Goal: Task Accomplishment & Management: Use online tool/utility

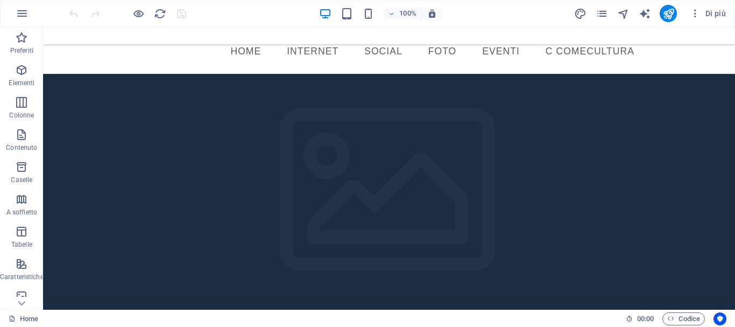
scroll to position [64, 0]
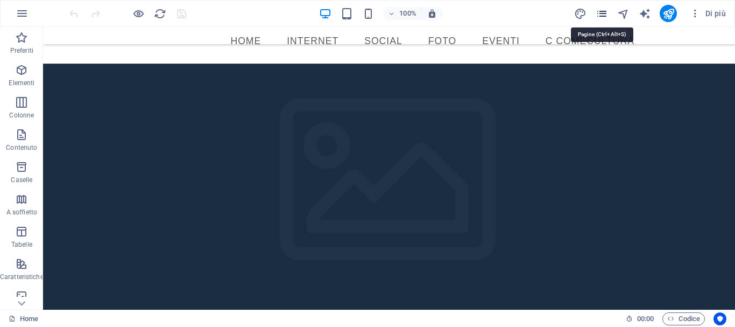
click at [601, 17] on icon "pages" at bounding box center [602, 14] width 12 height 12
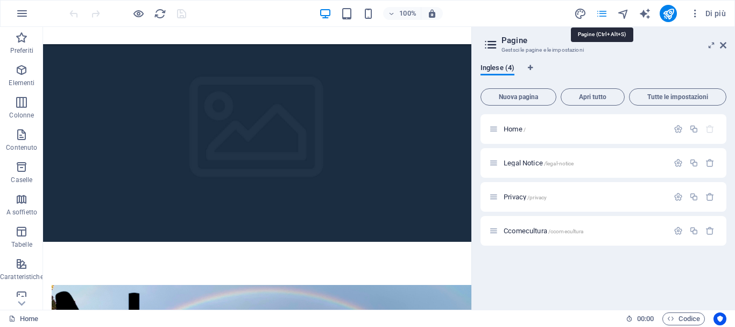
scroll to position [25, 0]
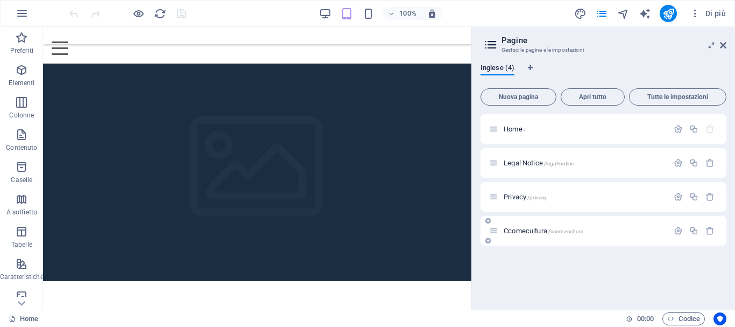
click at [522, 235] on div "Ccomecultura /ccomecultura" at bounding box center [578, 230] width 179 height 12
click at [520, 229] on span "Ccomecultura /ccomecultura" at bounding box center [544, 230] width 80 height 8
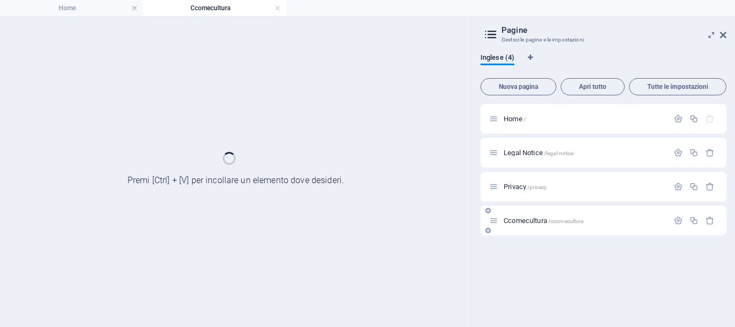
click at [520, 229] on div "Ccomecultura /ccomecultura" at bounding box center [603, 221] width 246 height 30
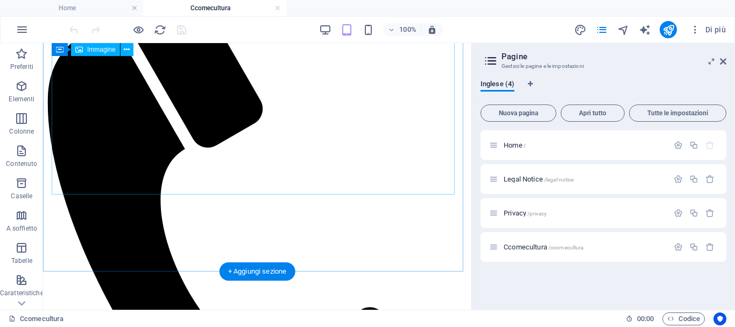
scroll to position [108, 0]
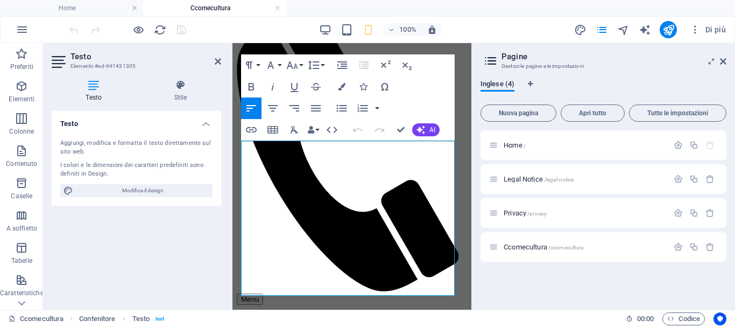
drag, startPoint x: 243, startPoint y: 147, endPoint x: 729, endPoint y: 336, distance: 521.7
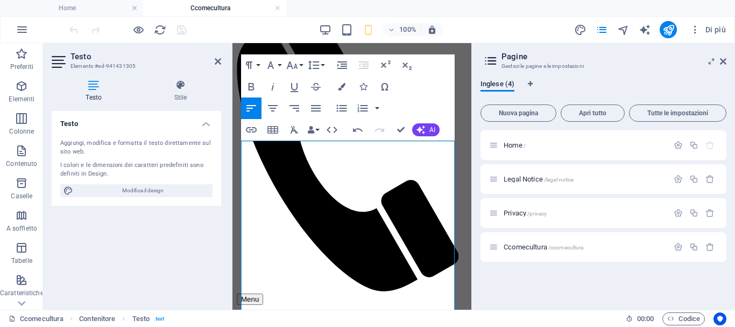
click at [202, 266] on div "Testo Aggiungi, modifica e formatta il testo direttamente sul sito web. I color…" at bounding box center [136, 206] width 169 height 190
click at [724, 60] on icon at bounding box center [723, 61] width 6 height 9
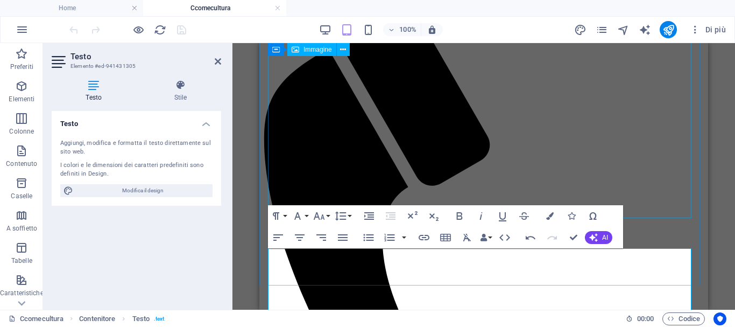
scroll to position [114, 0]
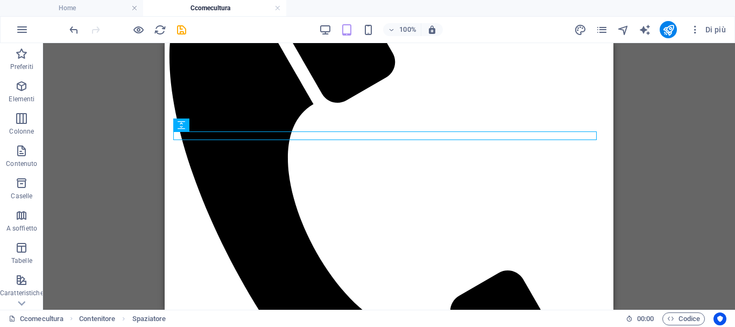
scroll to position [150, 0]
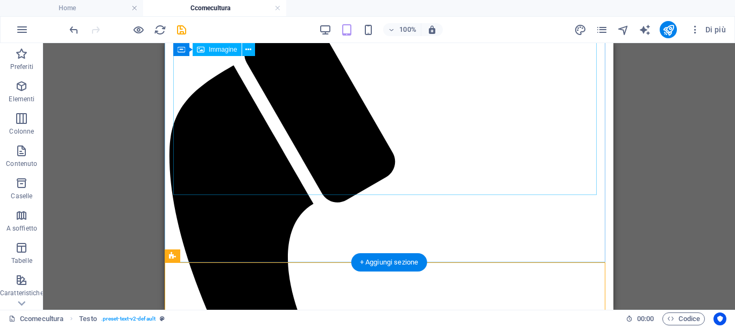
scroll to position [42, 0]
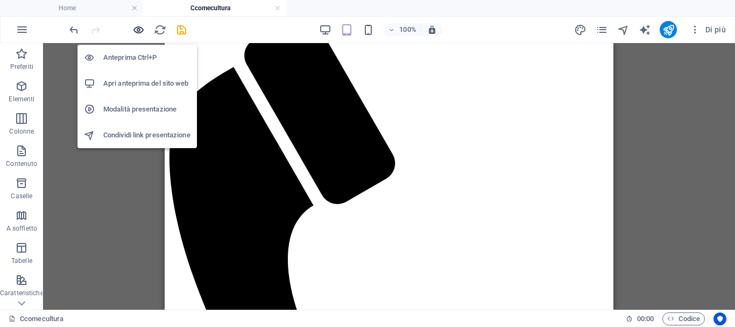
click at [139, 31] on icon "button" at bounding box center [138, 30] width 12 height 12
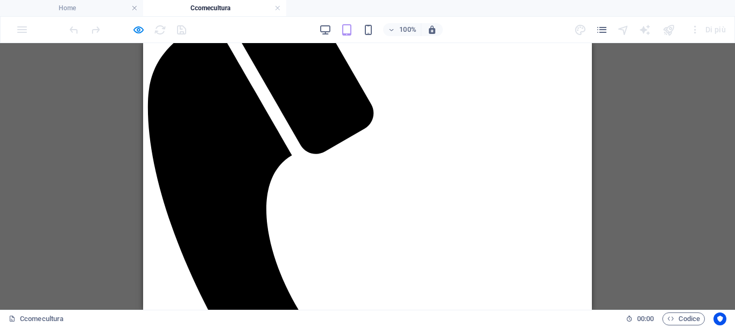
scroll to position [0, 0]
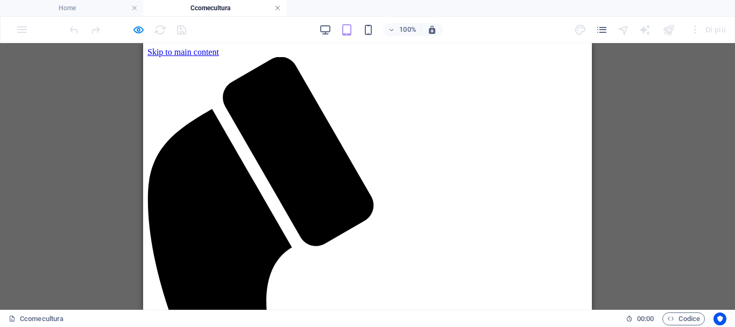
click at [277, 8] on link at bounding box center [277, 8] width 6 height 10
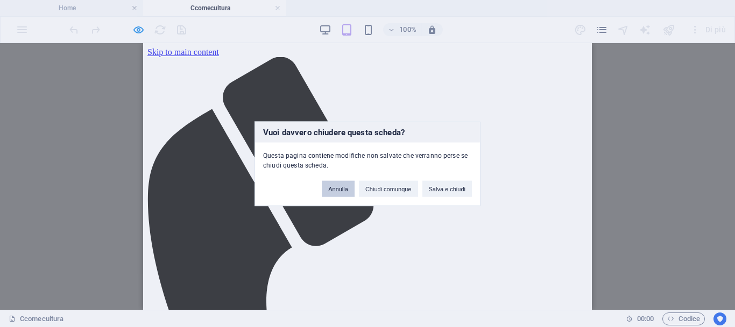
click at [338, 188] on button "Annulla" at bounding box center [338, 188] width 33 height 16
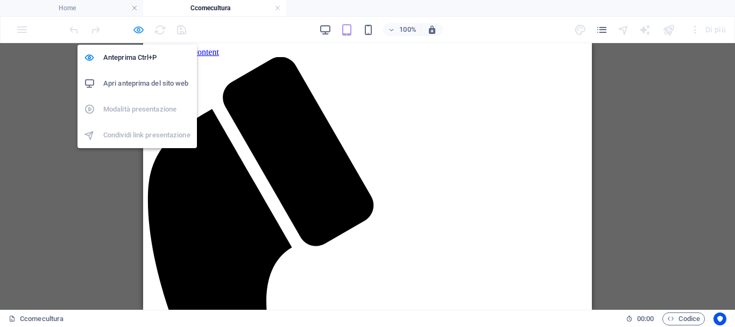
click at [136, 31] on icon "button" at bounding box center [138, 30] width 12 height 12
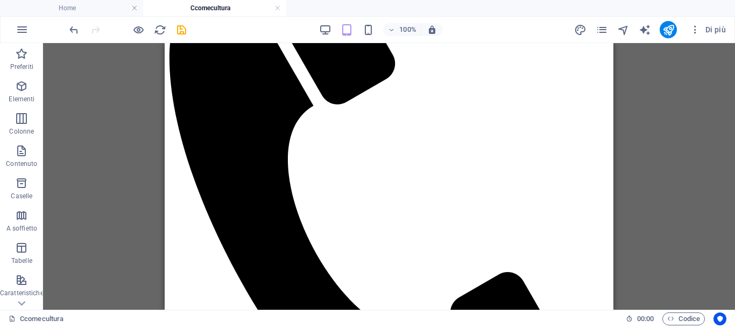
scroll to position [145, 0]
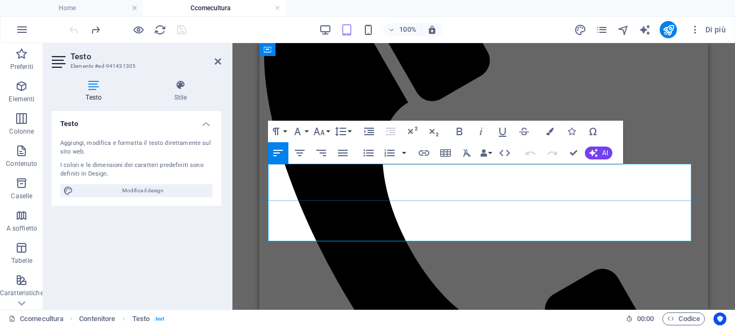
drag, startPoint x: 644, startPoint y: 193, endPoint x: 261, endPoint y: 166, distance: 384.0
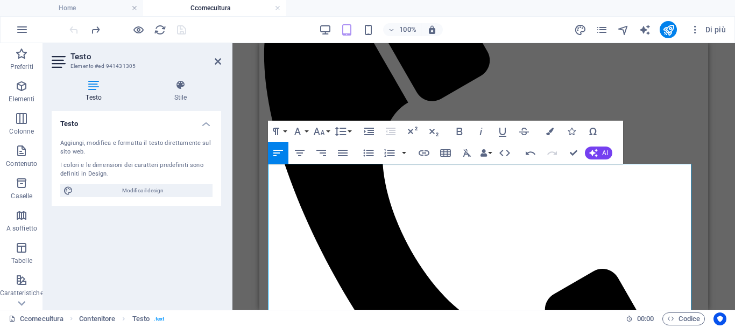
scroll to position [13980, 0]
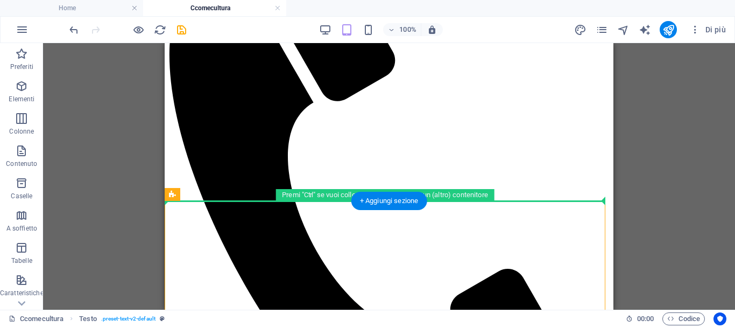
drag, startPoint x: 352, startPoint y: 237, endPoint x: 190, endPoint y: 171, distance: 174.4
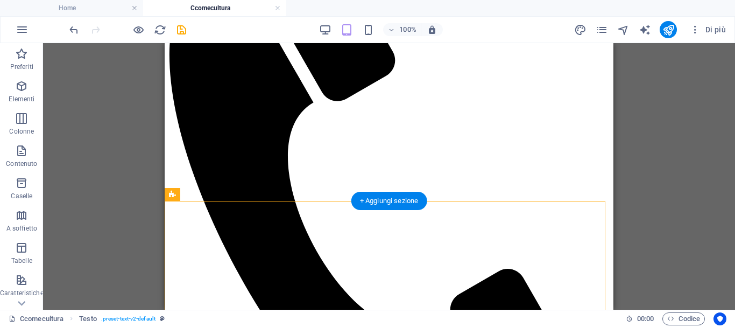
scroll to position [51, 0]
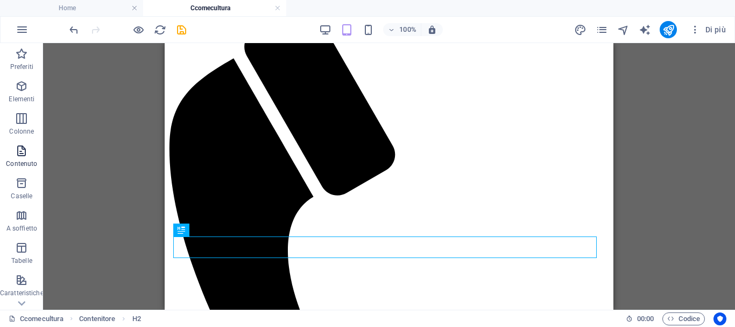
click at [15, 153] on icon "button" at bounding box center [21, 150] width 13 height 13
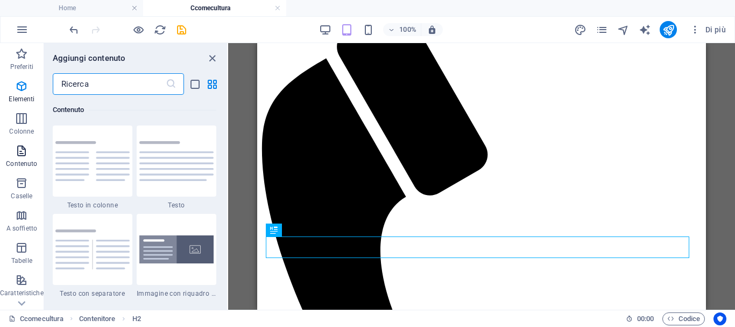
scroll to position [1882, 0]
click at [162, 156] on img at bounding box center [176, 161] width 74 height 40
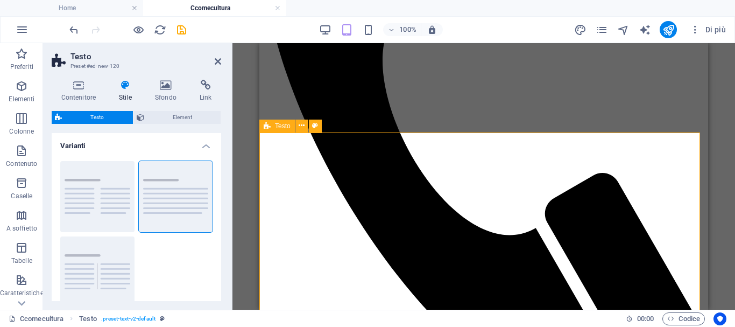
scroll to position [244, 0]
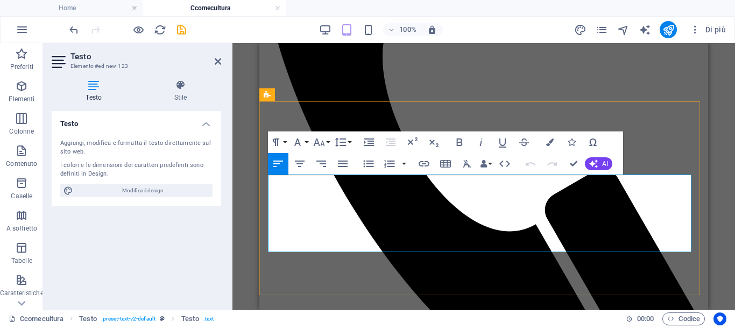
scroll to position [13980, 0]
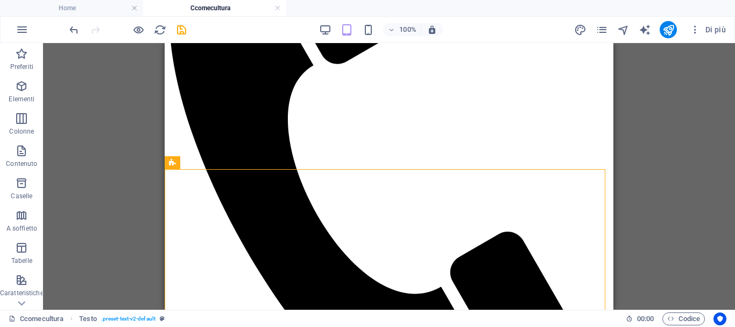
scroll to position [154, 0]
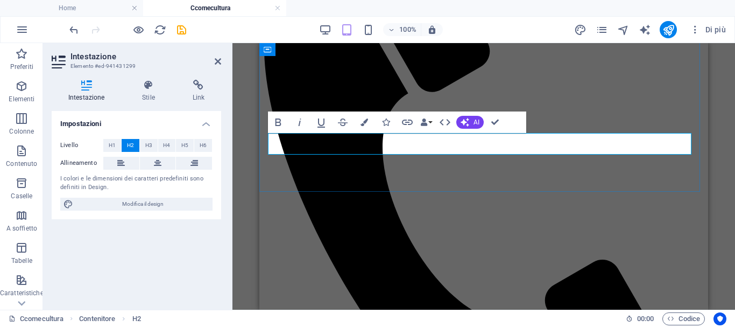
scroll to position [157, 0]
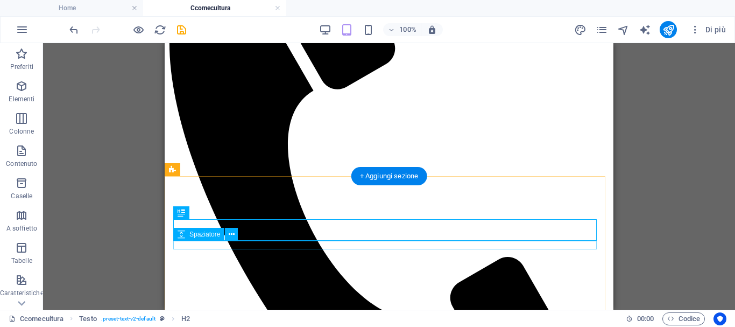
scroll to position [169, 0]
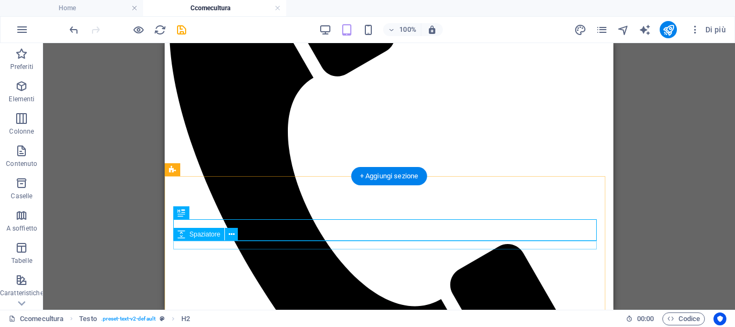
select select "rem"
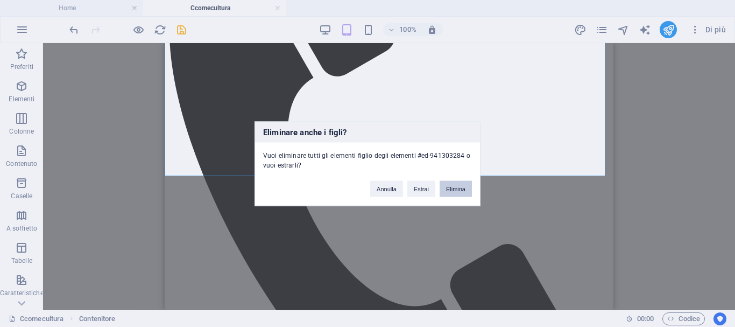
click at [459, 192] on button "Elimina" at bounding box center [456, 188] width 32 height 16
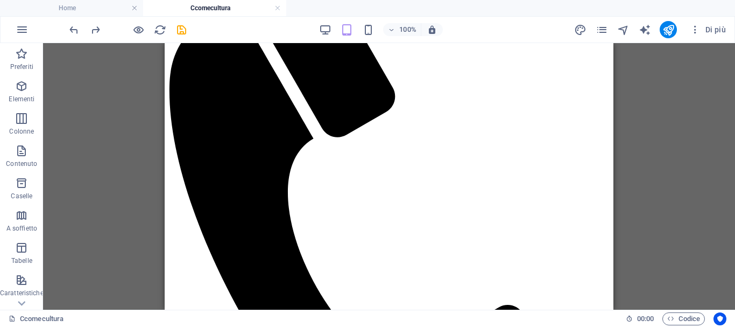
scroll to position [116, 0]
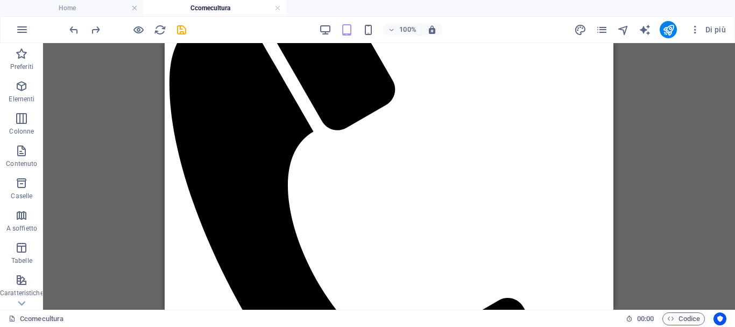
drag, startPoint x: 610, startPoint y: 85, endPoint x: 784, endPoint y: 167, distance: 193.0
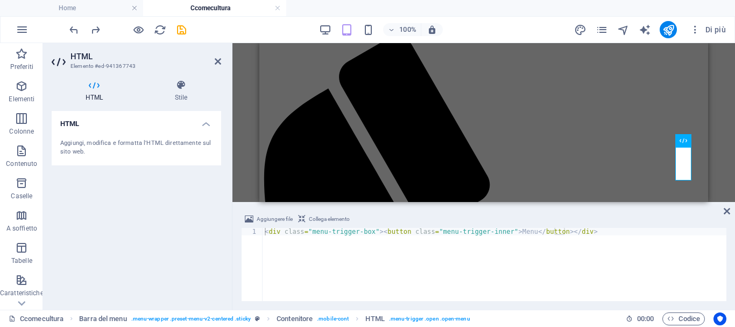
scroll to position [0, 0]
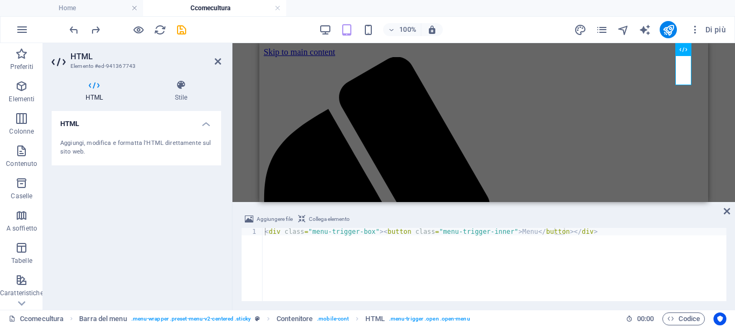
click at [725, 67] on div "H2 Contenitore Testo Testo Segnaposto Facebook Barra del menu Immagine Spaziato…" at bounding box center [483, 122] width 502 height 159
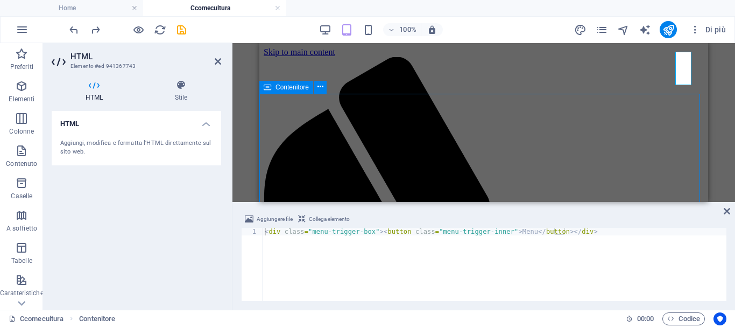
select select "vh"
select select "%"
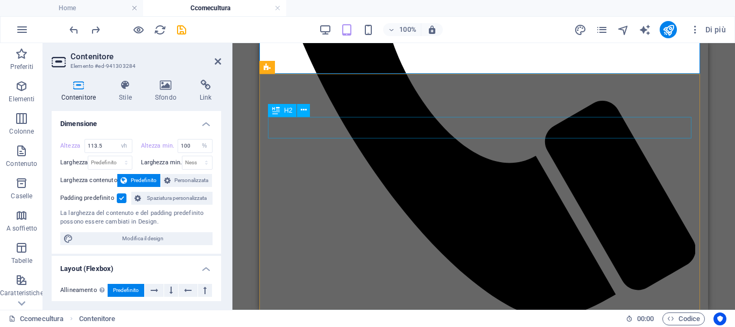
scroll to position [323, 0]
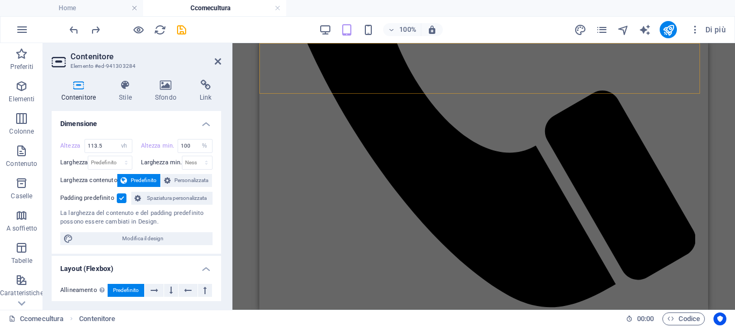
click at [522, 91] on div "Menu Home About Service Contact" at bounding box center [484, 51] width 440 height 634
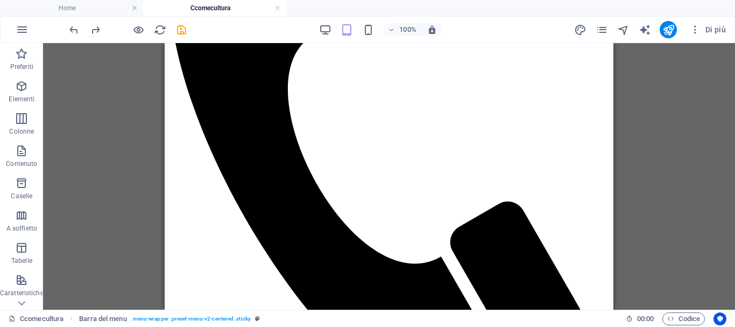
scroll to position [215, 0]
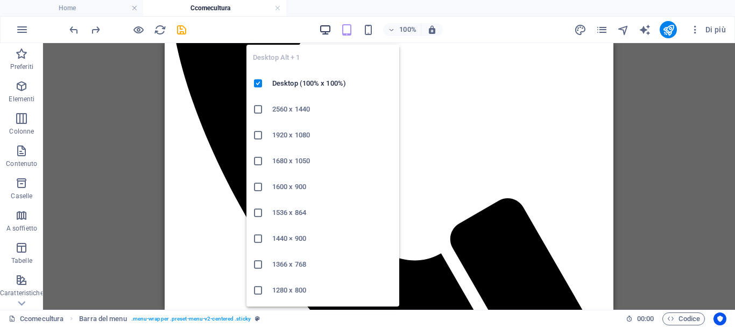
click at [326, 33] on icon "button" at bounding box center [325, 30] width 12 height 12
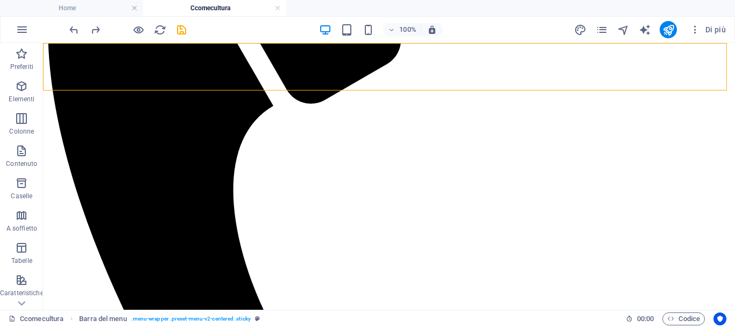
scroll to position [266, 0]
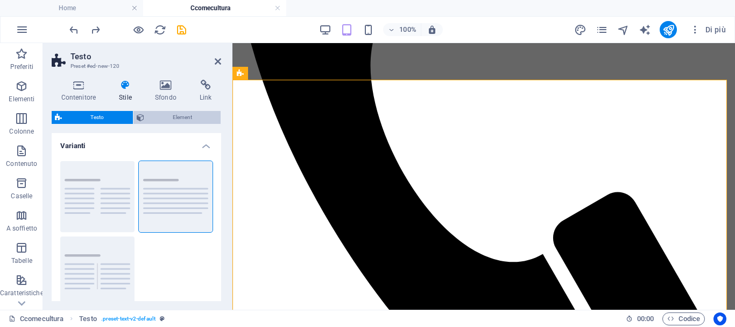
click at [176, 116] on span "Element" at bounding box center [182, 117] width 70 height 13
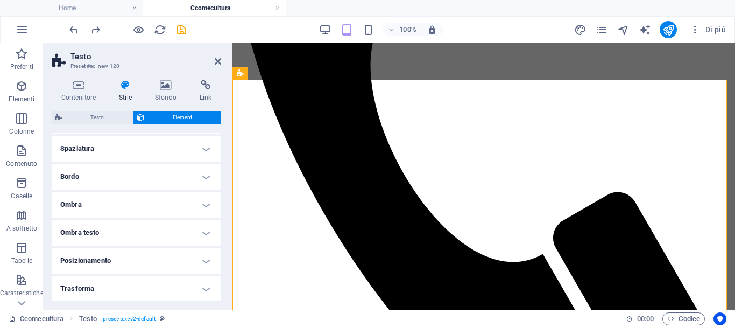
scroll to position [64, 0]
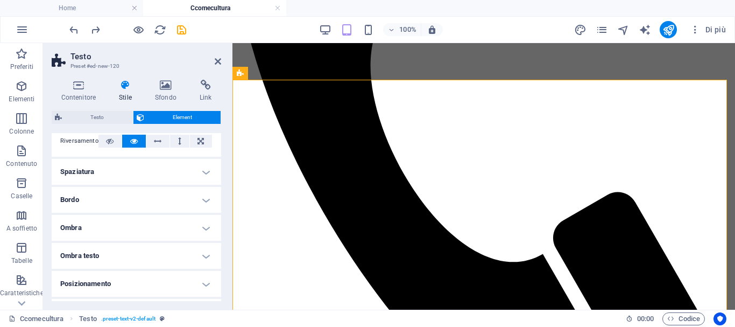
click at [204, 169] on h4 "Spaziatura" at bounding box center [136, 172] width 169 height 26
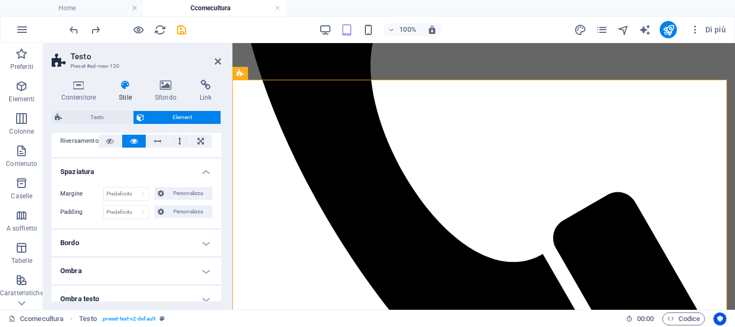
click at [204, 169] on h4 "Spaziatura" at bounding box center [136, 168] width 169 height 19
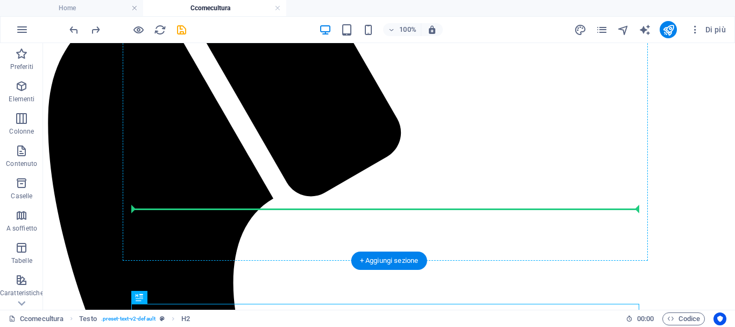
scroll to position [155, 0]
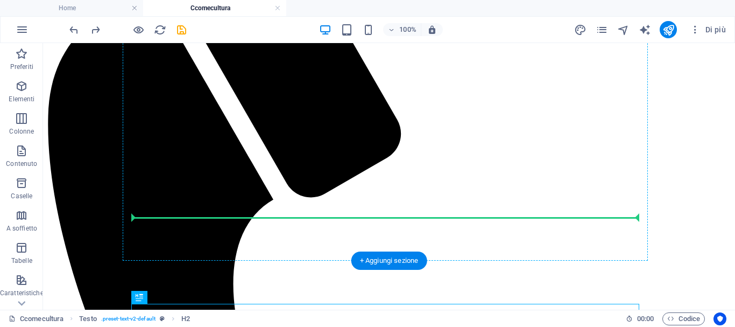
drag, startPoint x: 160, startPoint y: 231, endPoint x: 350, endPoint y: 214, distance: 190.7
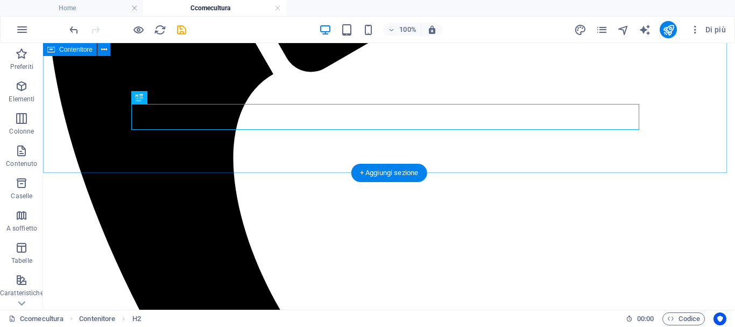
scroll to position [263, 0]
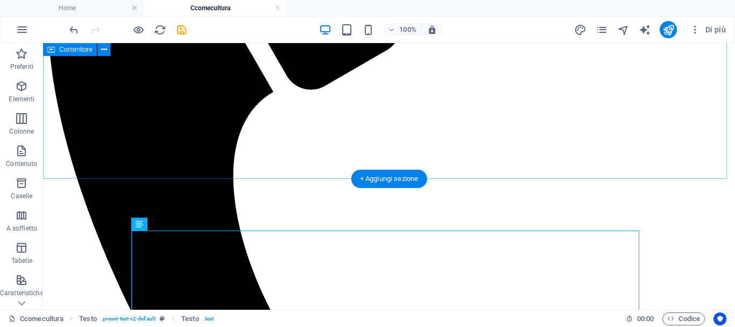
drag, startPoint x: 268, startPoint y: 230, endPoint x: 260, endPoint y: 145, distance: 85.4
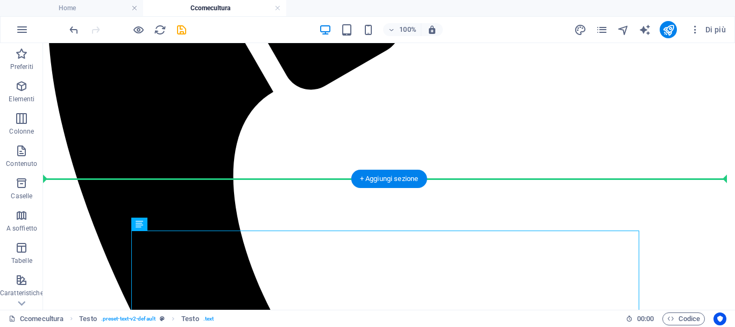
drag, startPoint x: 275, startPoint y: 231, endPoint x: 271, endPoint y: 150, distance: 81.9
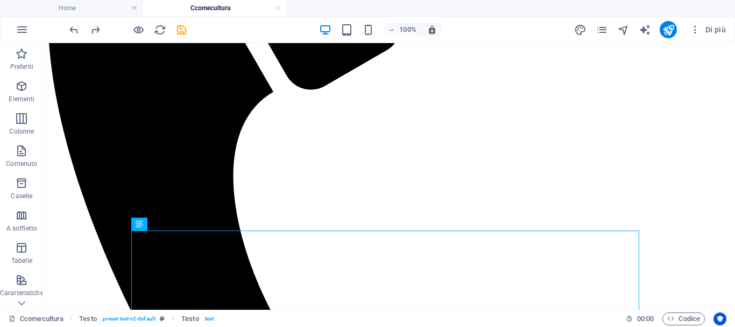
drag, startPoint x: 401, startPoint y: 52, endPoint x: 309, endPoint y: 143, distance: 129.3
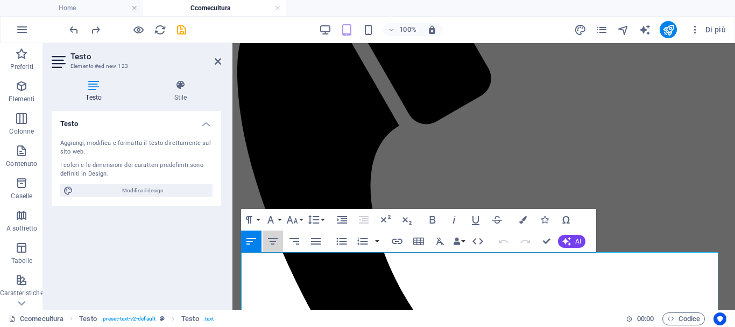
click at [273, 235] on icon "button" at bounding box center [272, 241] width 13 height 13
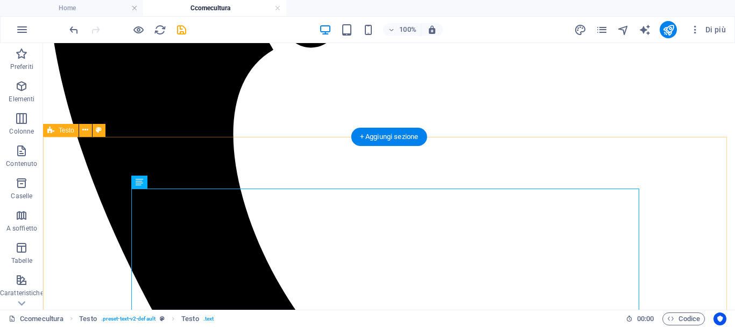
scroll to position [258, 0]
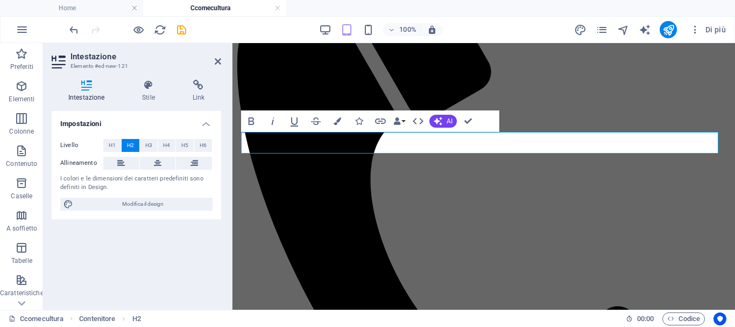
scroll to position [151, 0]
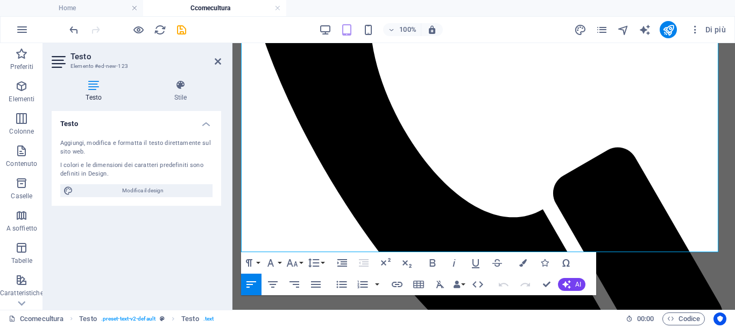
scroll to position [365, 0]
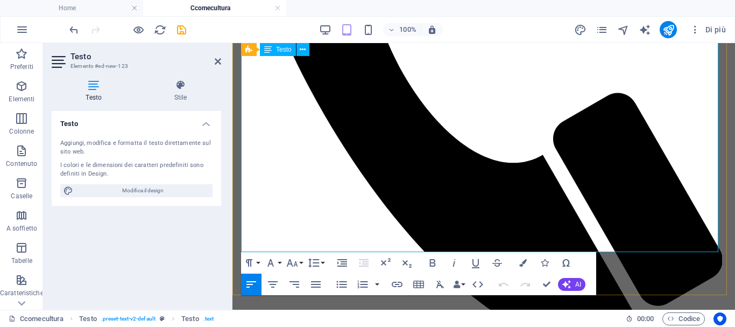
drag, startPoint x: 243, startPoint y: 236, endPoint x: 491, endPoint y: 243, distance: 248.6
copy div "Lorem ipsu’dolors 8838 am consecteturadi eli seddoei te incidid utlab etdolorem…"
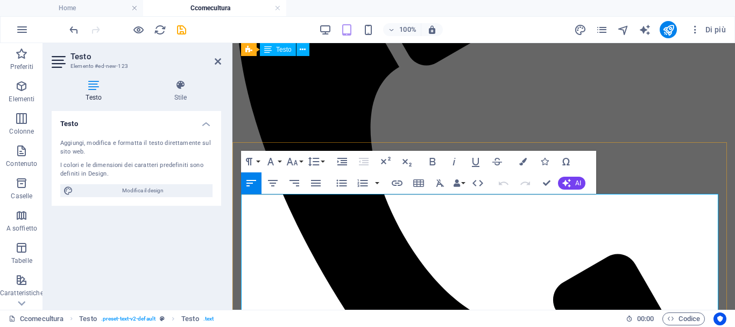
scroll to position [203, 0]
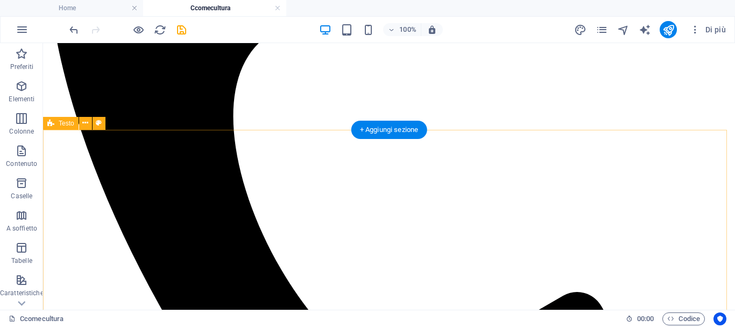
scroll to position [310, 0]
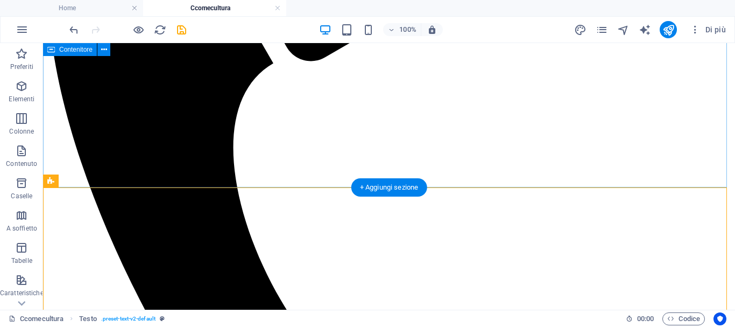
scroll to position [252, 0]
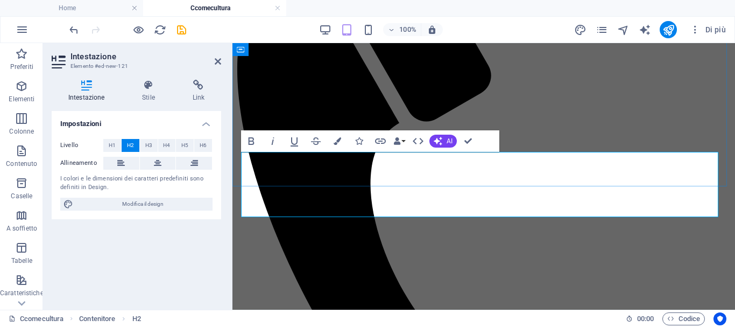
scroll to position [144, 0]
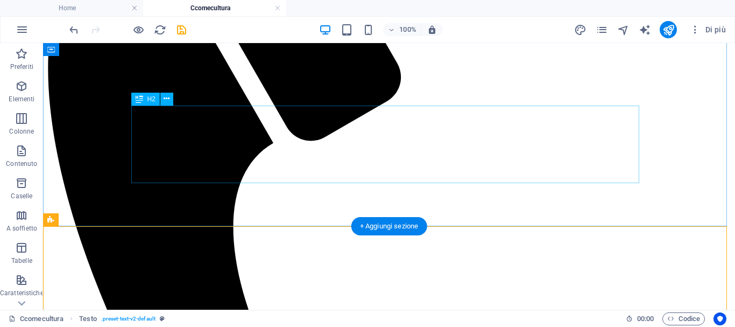
scroll to position [198, 0]
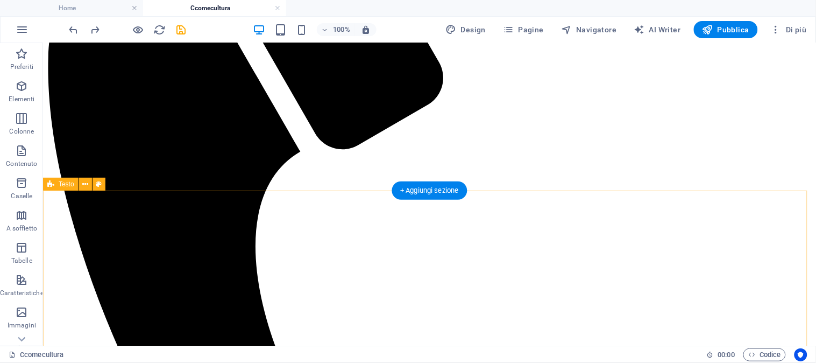
scroll to position [190, 0]
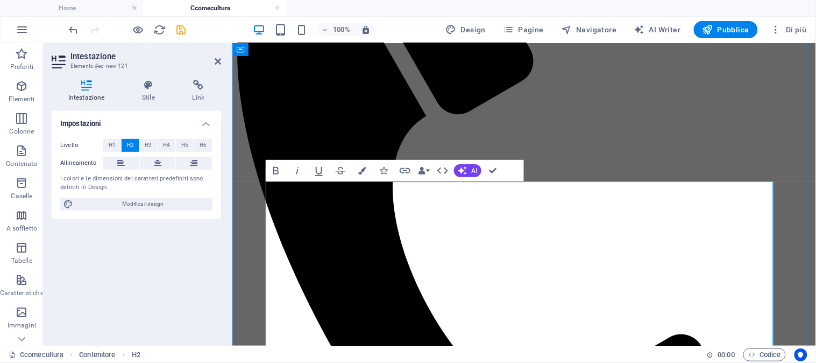
click at [109, 145] on span "H1" at bounding box center [112, 145] width 7 height 13
click at [128, 140] on span "H2" at bounding box center [130, 145] width 7 height 13
click at [168, 197] on span "Modifica il design" at bounding box center [142, 203] width 133 height 13
select select "px"
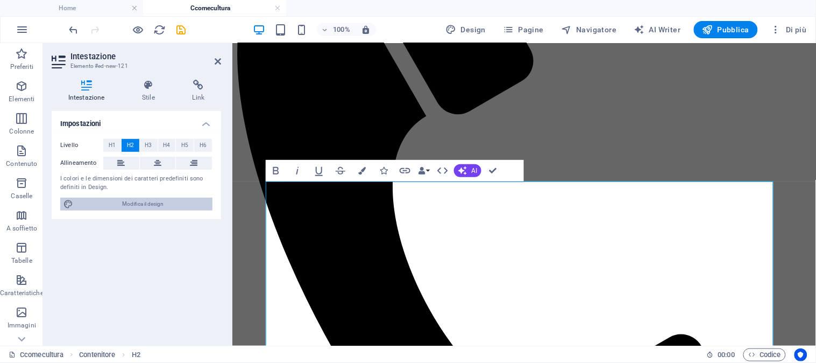
select select "400"
select select "px"
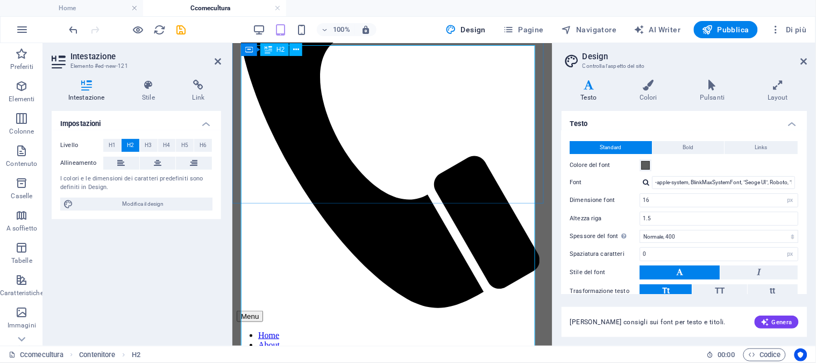
scroll to position [131, 0]
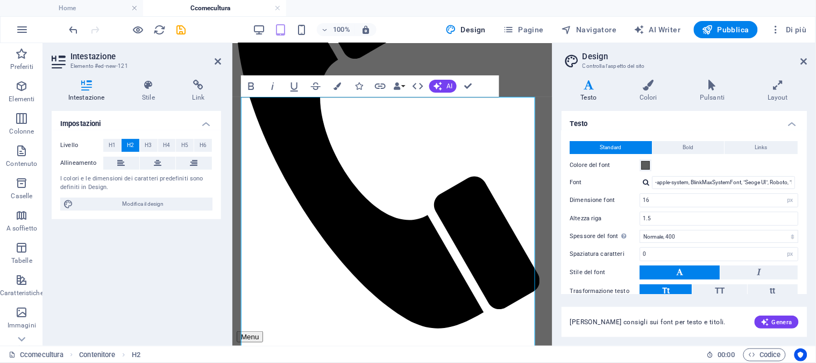
drag, startPoint x: 242, startPoint y: 129, endPoint x: 551, endPoint y: 243, distance: 329.2
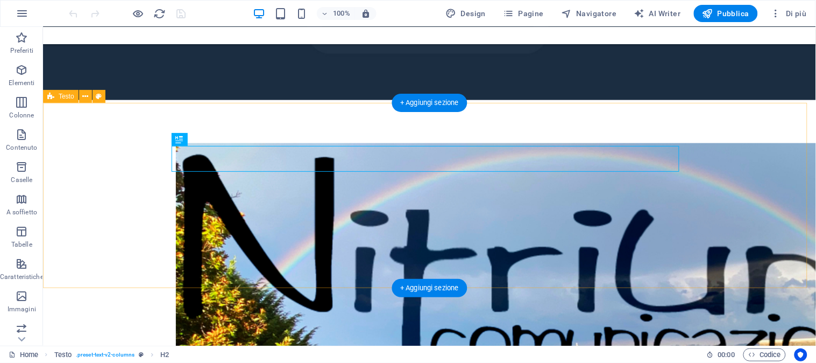
scroll to position [219, 0]
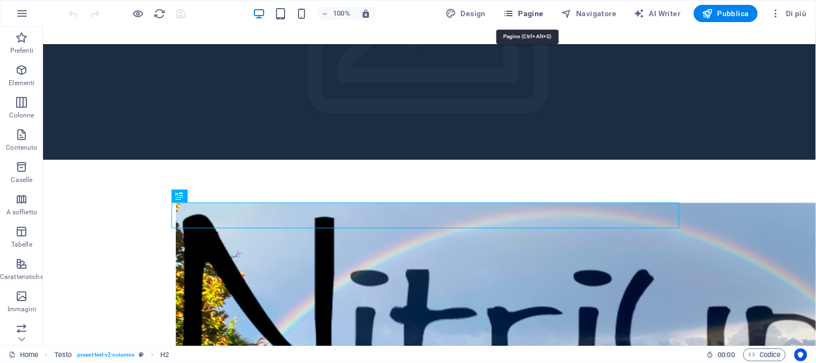
click at [514, 12] on icon "button" at bounding box center [508, 13] width 11 height 11
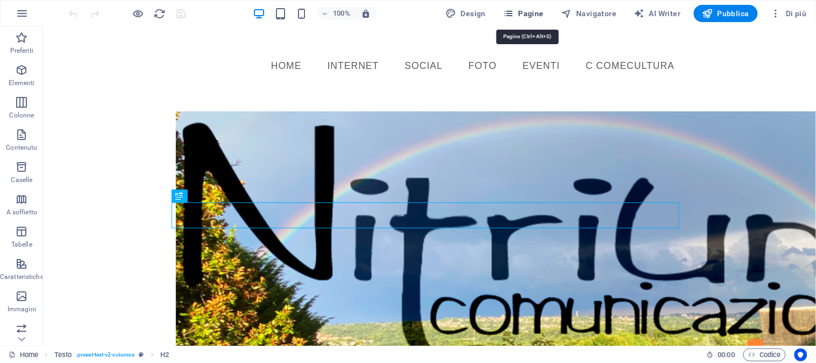
scroll to position [79, 0]
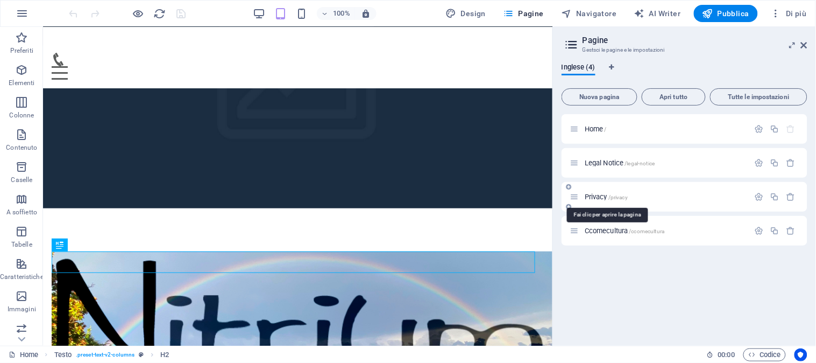
click at [599, 196] on span "Privacy /privacy" at bounding box center [606, 197] width 43 height 8
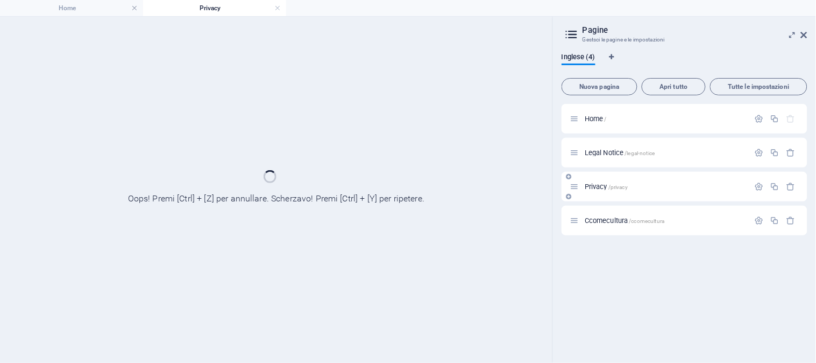
scroll to position [0, 0]
click at [599, 196] on div "Home / Legal Notice /legal-notice Privacy /privacy Ccomecultura /ccomecultura" at bounding box center [685, 169] width 246 height 131
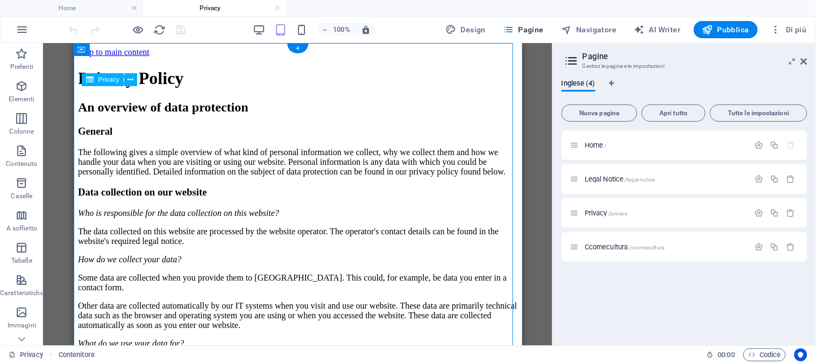
drag, startPoint x: 203, startPoint y: 224, endPoint x: 181, endPoint y: 215, distance: 23.9
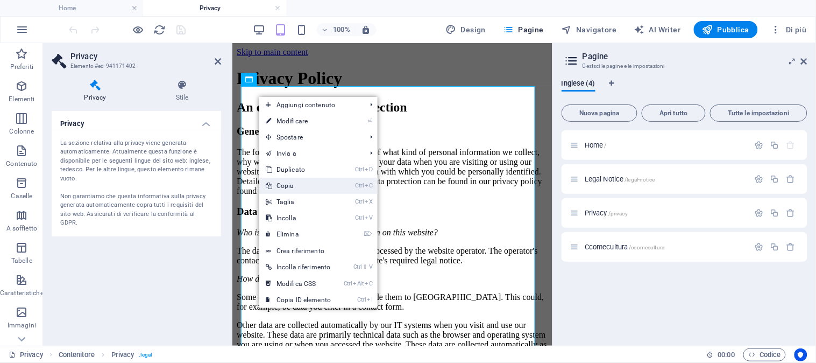
click at [313, 185] on link "Ctrl C Copia" at bounding box center [298, 186] width 78 height 16
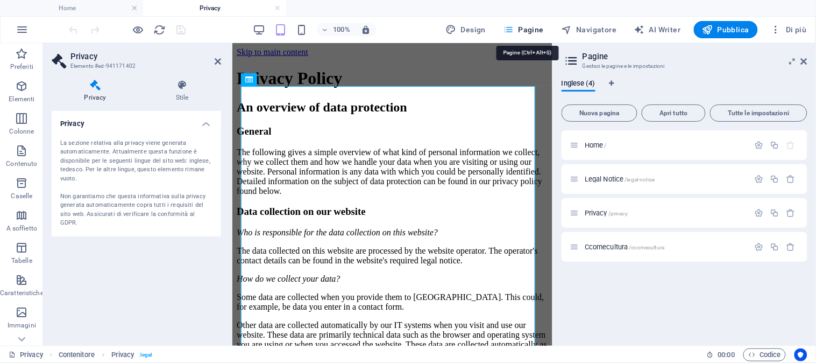
click at [522, 27] on span "Pagine" at bounding box center [523, 29] width 41 height 11
click at [615, 246] on span "Ccomecultura /ccomecultura" at bounding box center [625, 247] width 80 height 8
click at [615, 246] on div "Home / Legal Notice /legal-notice Privacy /privacy Ccomecultura /ccomecultura" at bounding box center [685, 233] width 246 height 207
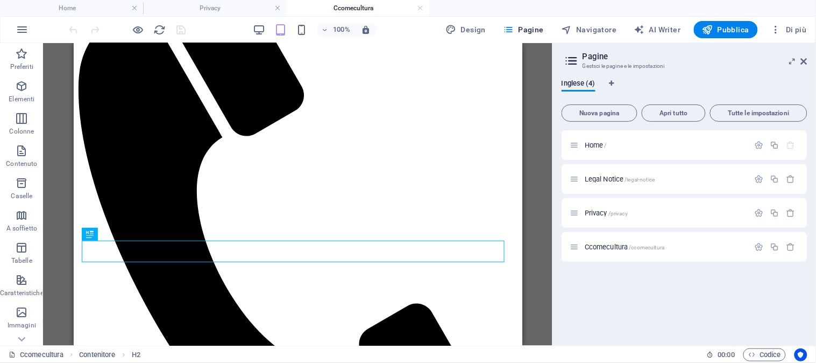
scroll to position [116, 0]
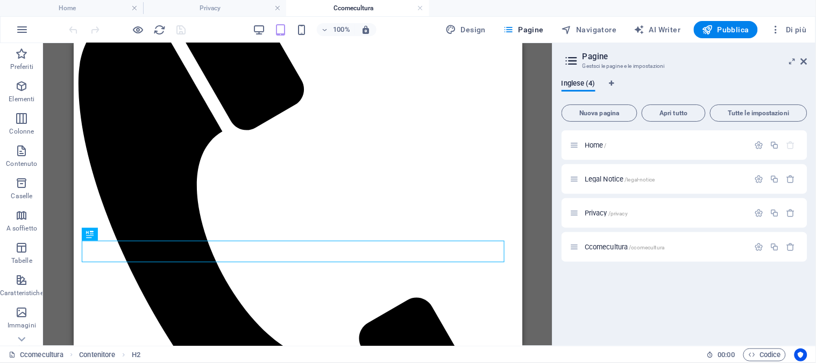
drag, startPoint x: 518, startPoint y: 178, endPoint x: 599, endPoint y: 281, distance: 132.2
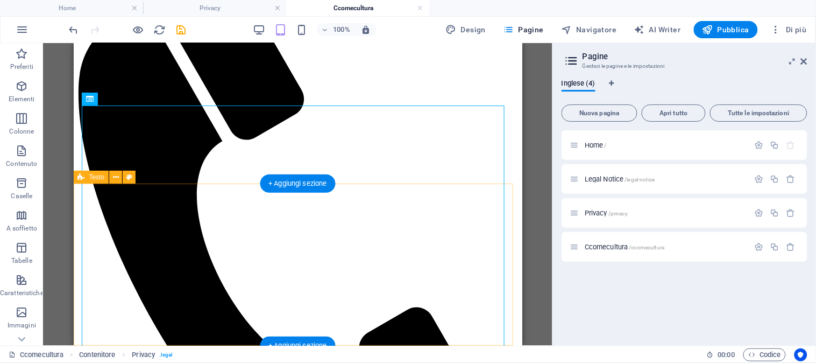
scroll to position [97, 0]
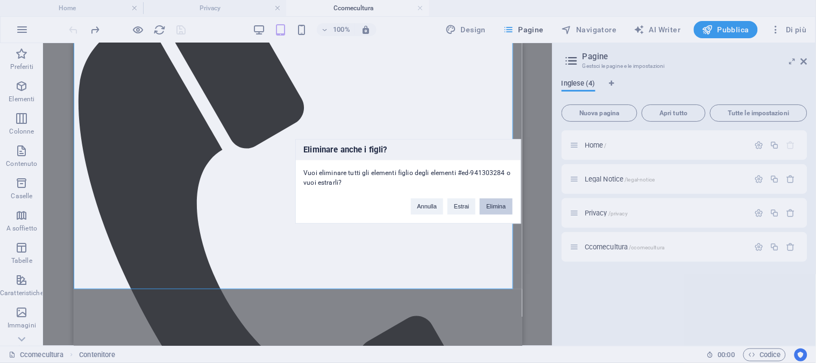
click at [490, 201] on button "Elimina" at bounding box center [496, 207] width 32 height 16
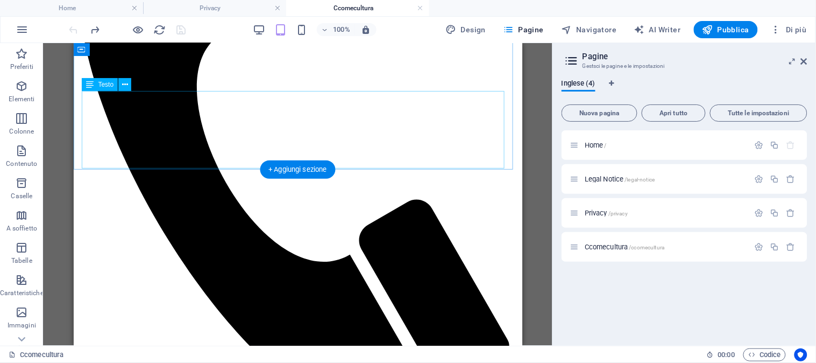
scroll to position [217, 0]
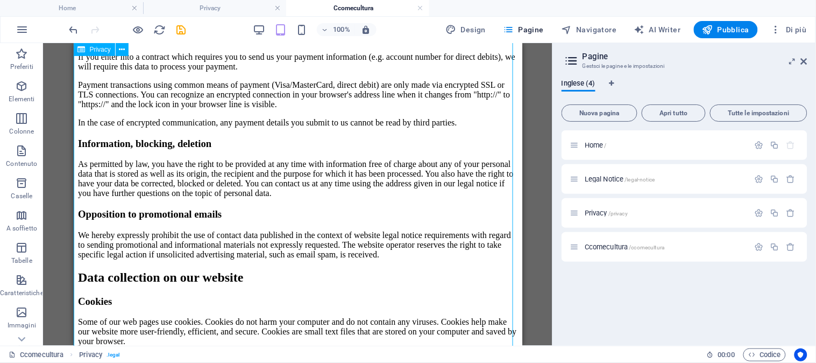
scroll to position [1890, 0]
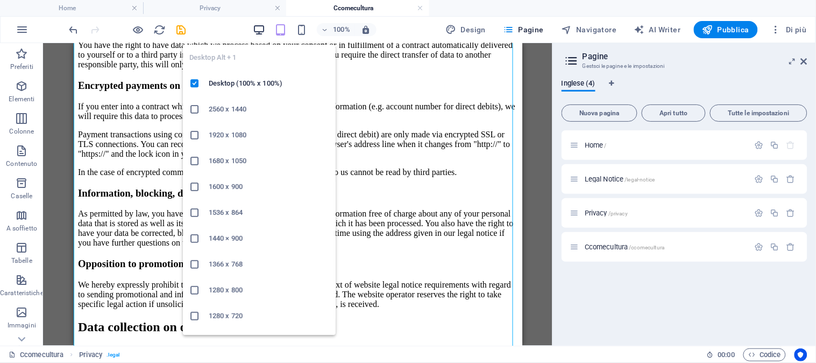
click at [261, 29] on icon "button" at bounding box center [259, 30] width 12 height 12
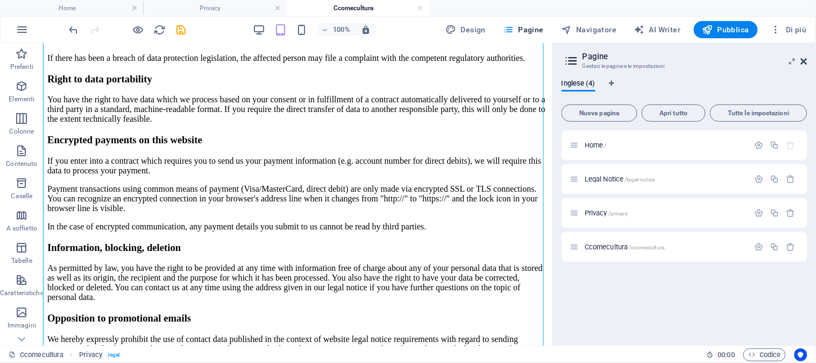
click at [806, 58] on icon at bounding box center [804, 61] width 6 height 9
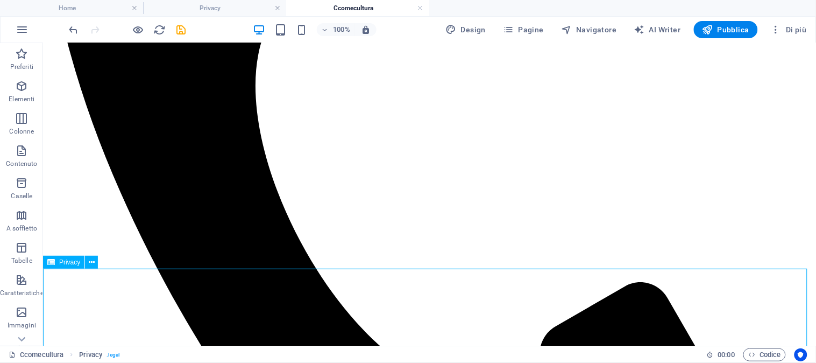
scroll to position [401, 0]
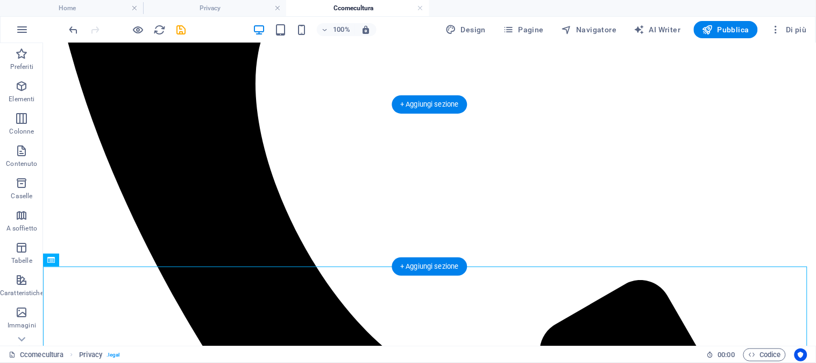
drag, startPoint x: 91, startPoint y: 307, endPoint x: 273, endPoint y: 160, distance: 233.3
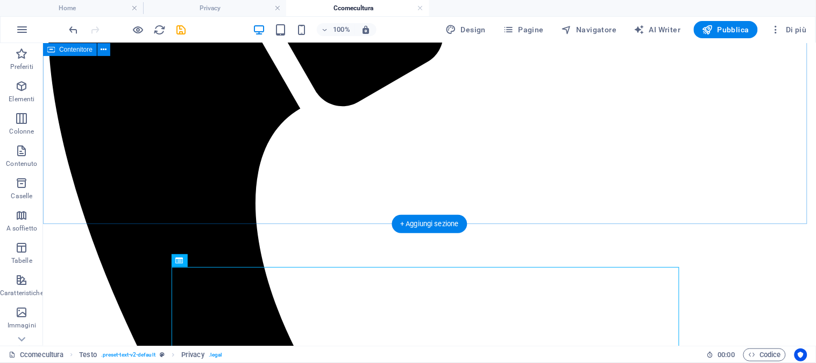
scroll to position [222, 0]
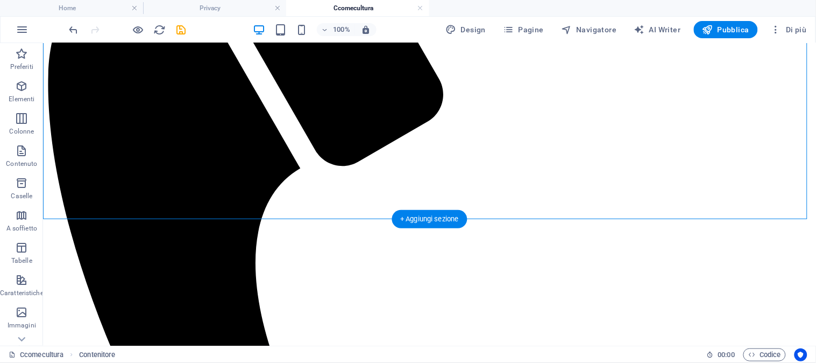
drag, startPoint x: 303, startPoint y: 164, endPoint x: 245, endPoint y: 181, distance: 60.6
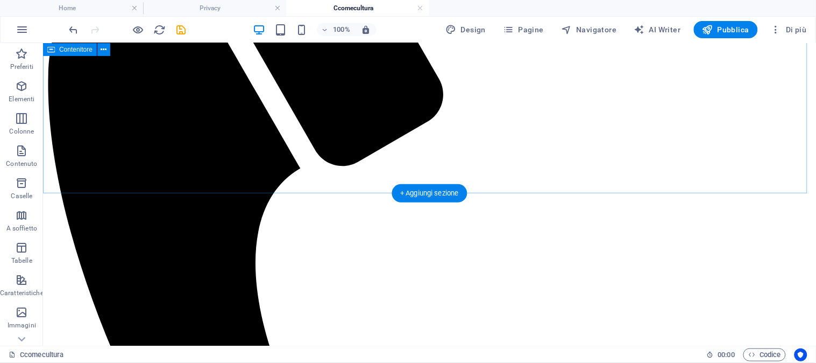
drag, startPoint x: 323, startPoint y: 193, endPoint x: 317, endPoint y: 174, distance: 19.9
drag, startPoint x: 267, startPoint y: 237, endPoint x: 285, endPoint y: 172, distance: 67.3
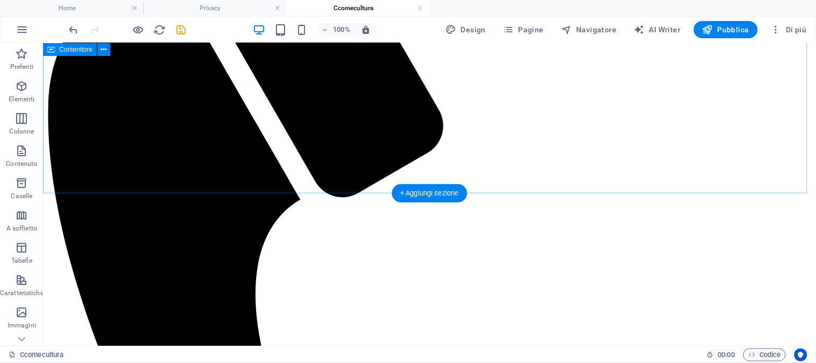
scroll to position [162, 0]
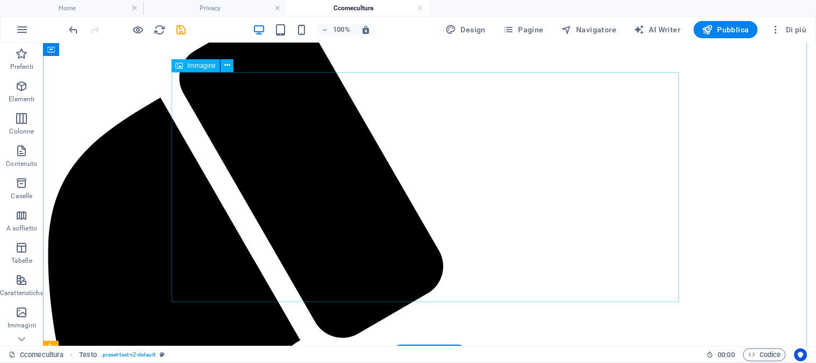
scroll to position [42, 0]
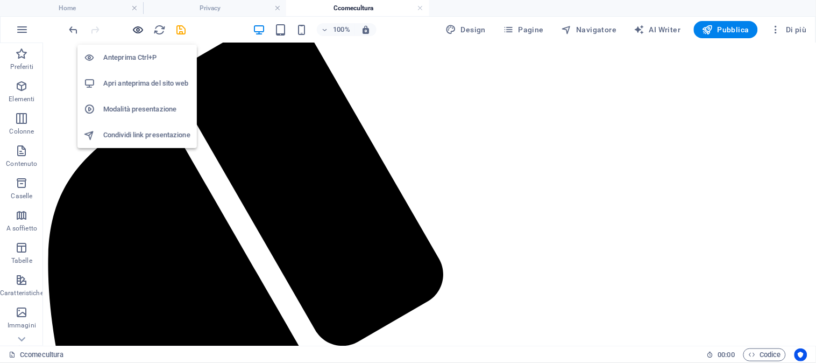
click at [133, 31] on icon "button" at bounding box center [138, 30] width 12 height 12
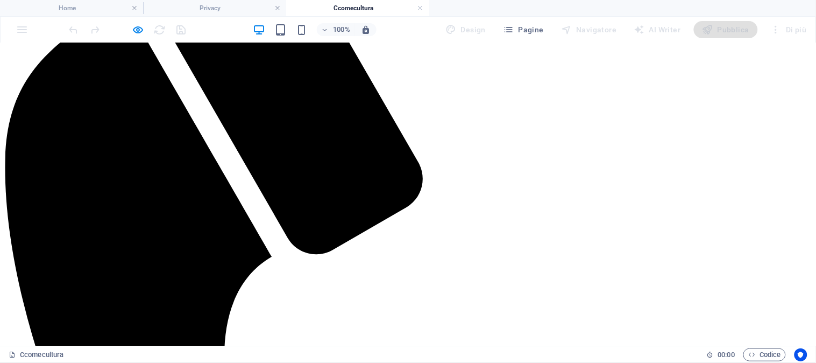
scroll to position [222, 0]
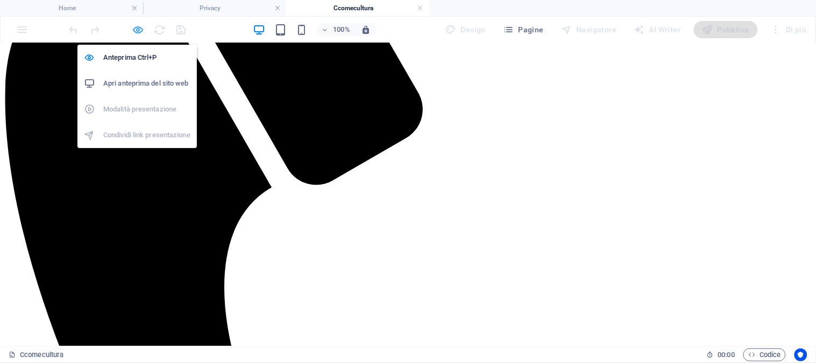
click at [136, 31] on icon "button" at bounding box center [138, 30] width 12 height 12
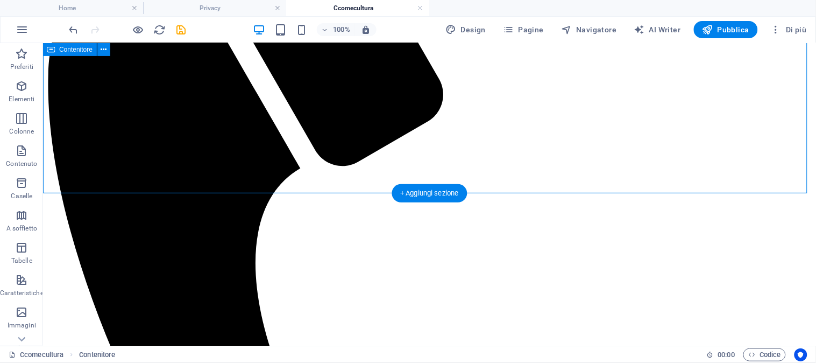
drag, startPoint x: 299, startPoint y: 191, endPoint x: 294, endPoint y: 174, distance: 17.4
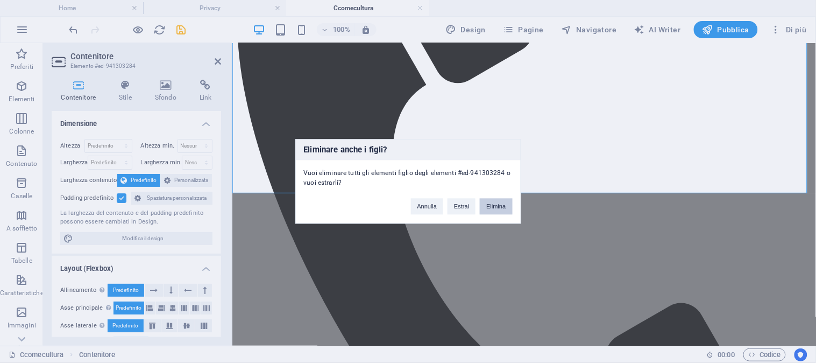
click at [495, 202] on button "Elimina" at bounding box center [496, 207] width 32 height 16
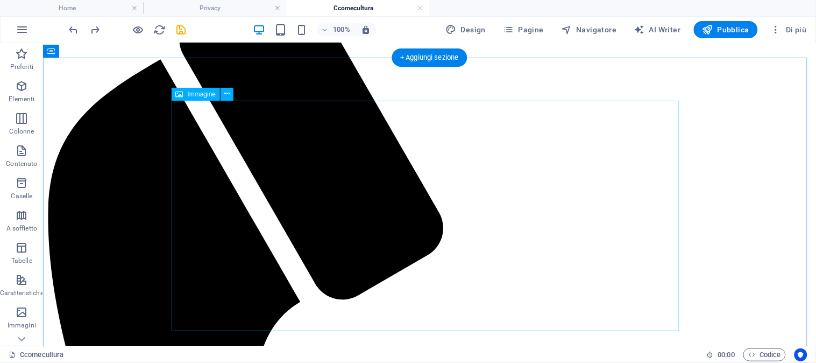
scroll to position [179, 0]
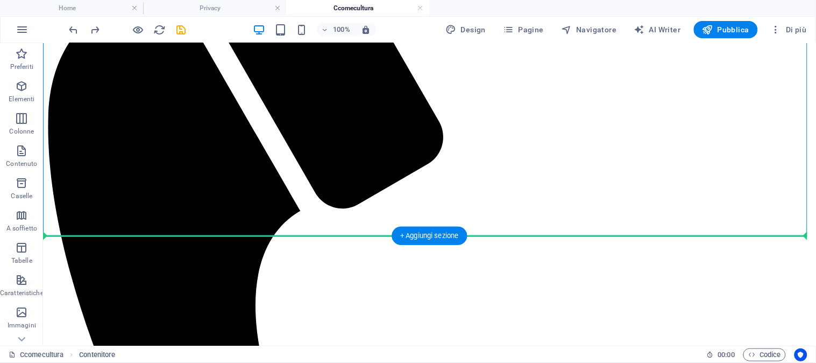
drag, startPoint x: 465, startPoint y: 141, endPoint x: 501, endPoint y: 258, distance: 121.5
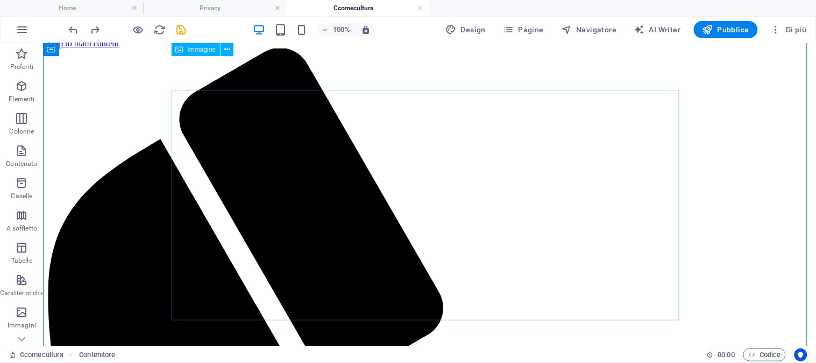
scroll to position [0, 0]
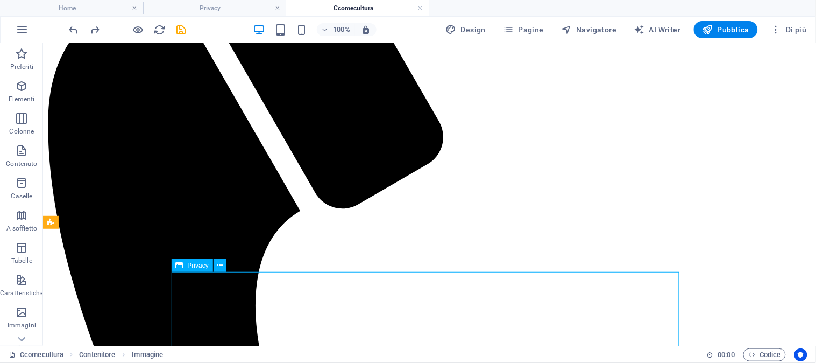
scroll to position [192, 0]
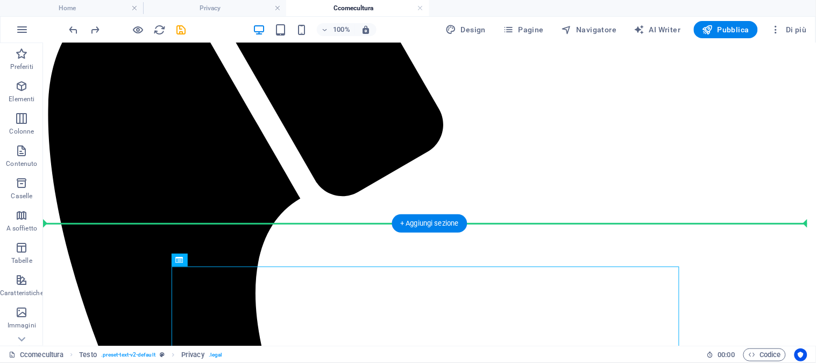
drag, startPoint x: 236, startPoint y: 317, endPoint x: 227, endPoint y: 193, distance: 124.6
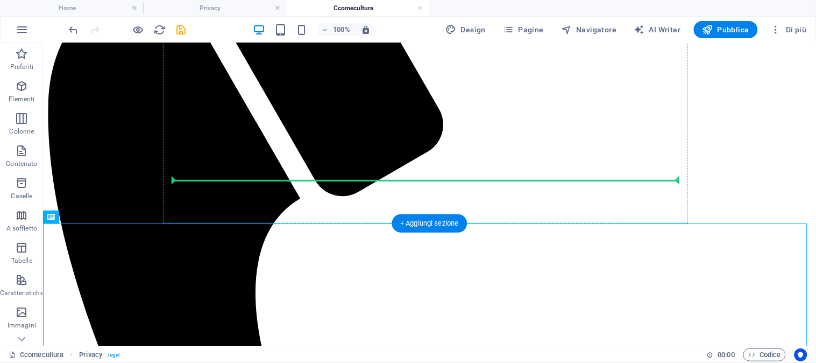
drag, startPoint x: 97, startPoint y: 262, endPoint x: 420, endPoint y: 179, distance: 333.2
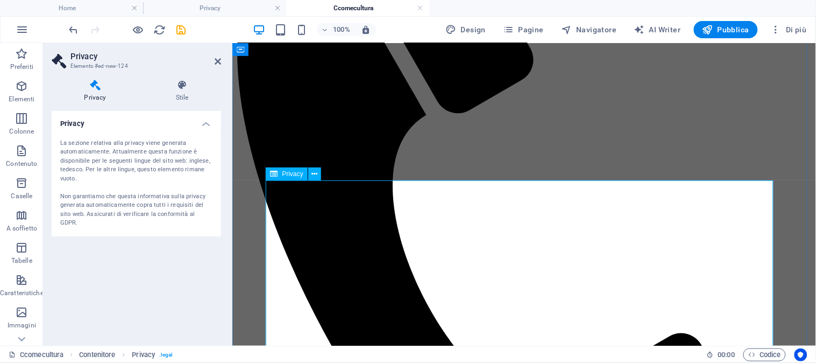
click at [215, 61] on icon at bounding box center [218, 61] width 6 height 9
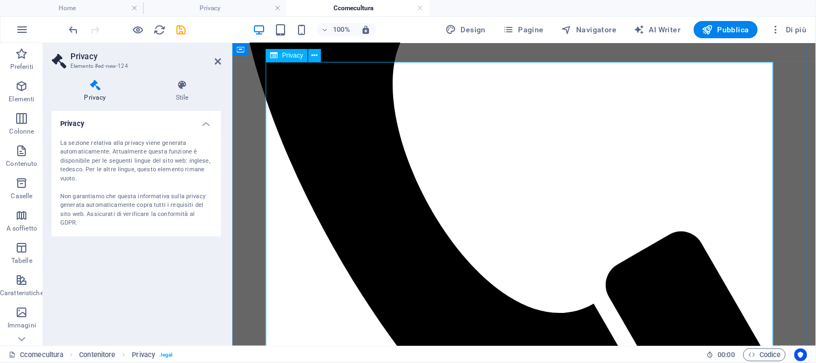
scroll to position [311, 0]
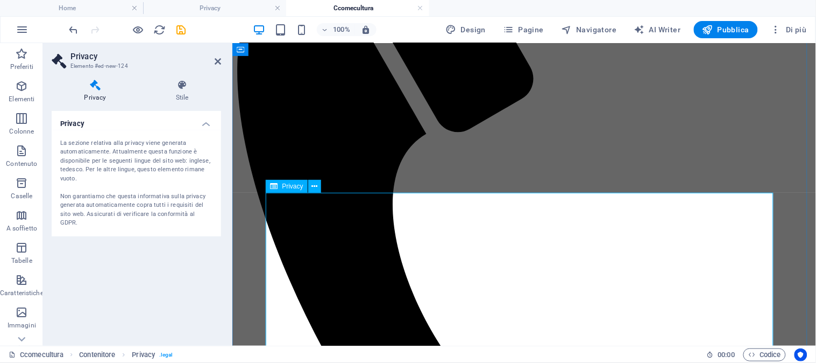
scroll to position [179, 0]
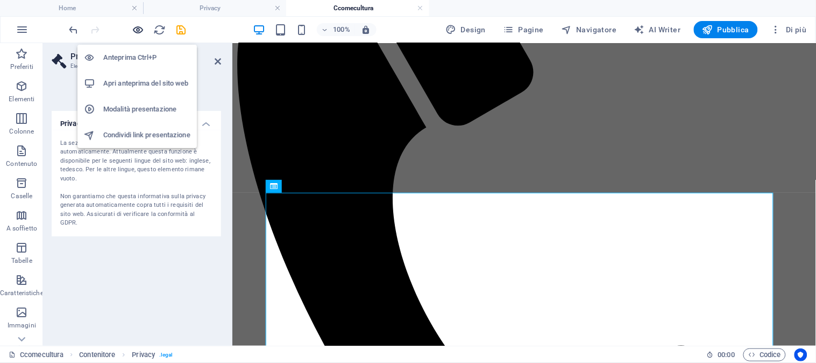
click at [136, 28] on icon "button" at bounding box center [138, 30] width 12 height 12
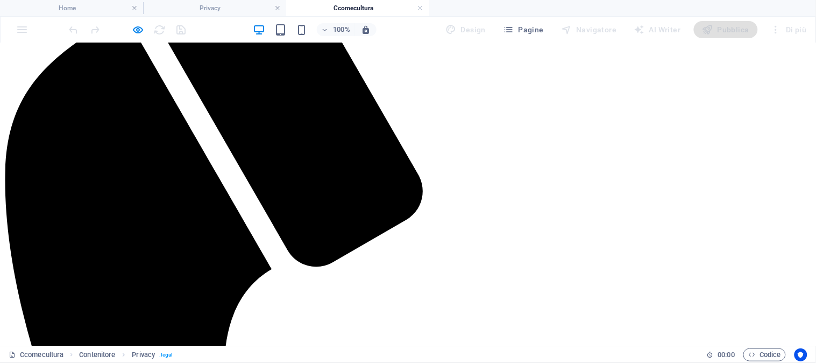
scroll to position [119, 0]
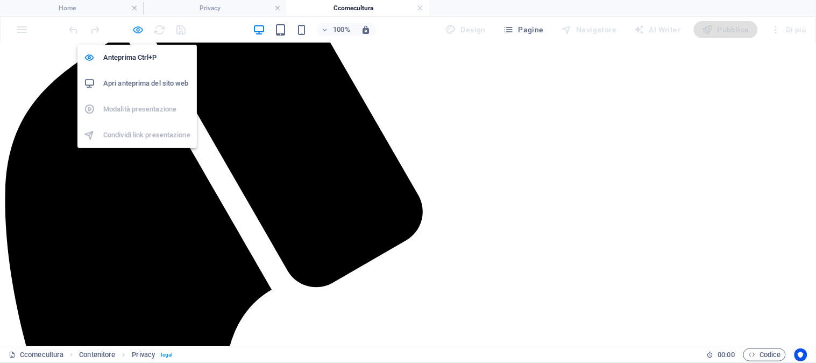
click at [137, 32] on icon "button" at bounding box center [138, 30] width 12 height 12
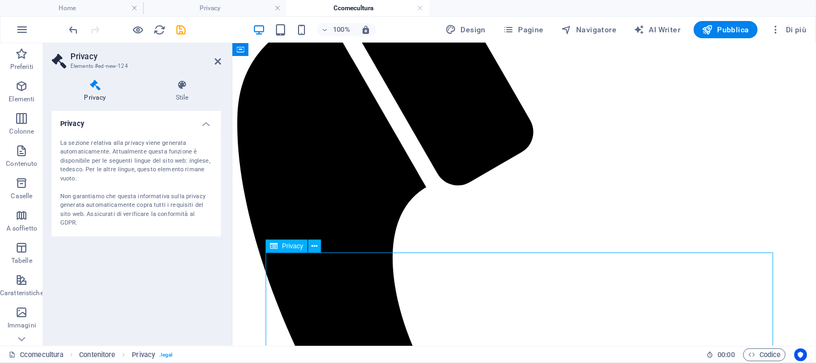
click at [282, 246] on span "Privacy" at bounding box center [292, 246] width 21 height 6
click at [307, 249] on div "Privacy" at bounding box center [286, 245] width 41 height 13
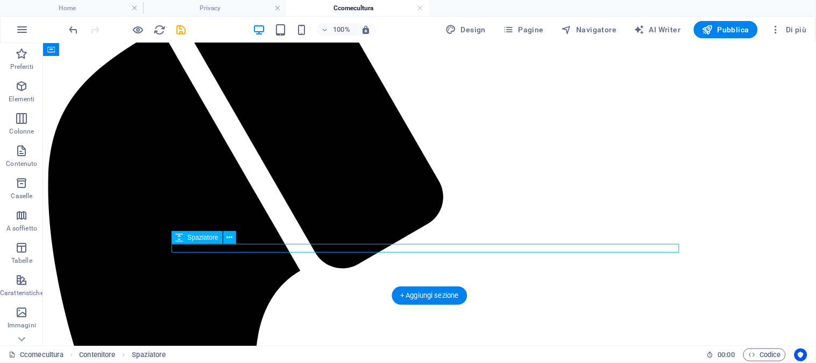
select select "rem"
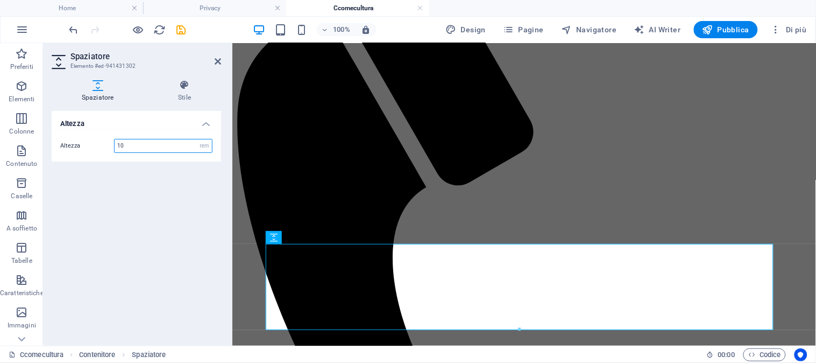
click at [123, 146] on input "10" at bounding box center [163, 145] width 97 height 13
type input "5"
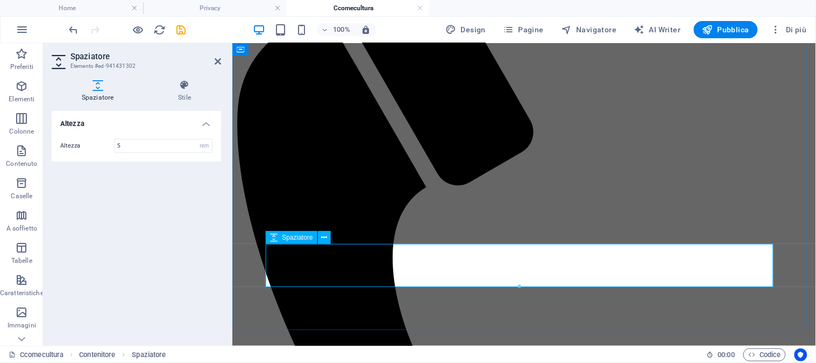
click at [15, 152] on icon "button" at bounding box center [21, 150] width 13 height 13
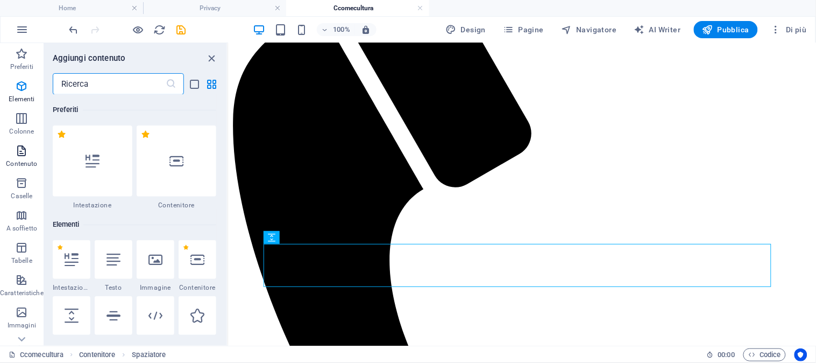
scroll to position [1881, 0]
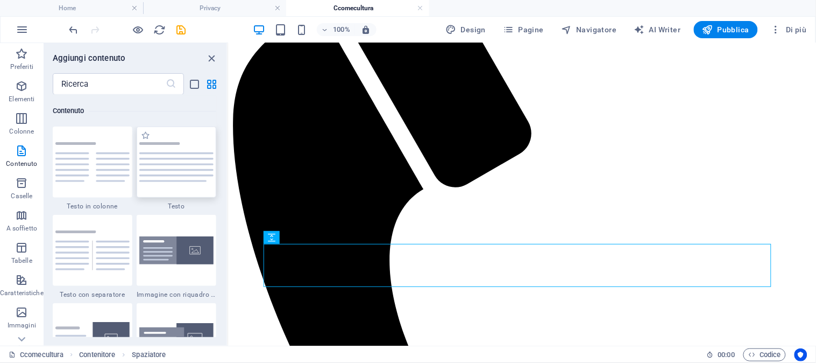
click at [187, 175] on img at bounding box center [176, 162] width 74 height 40
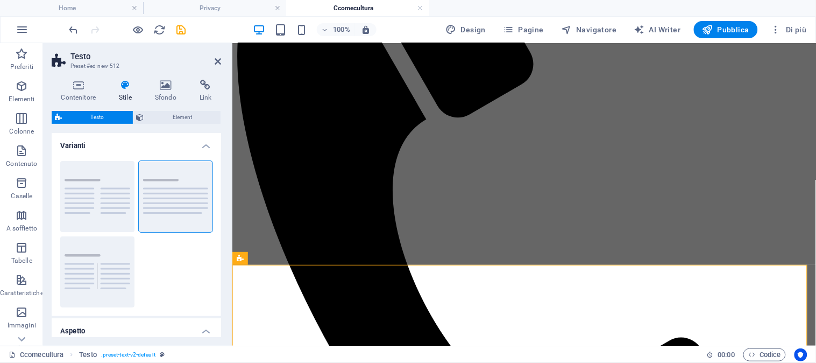
scroll to position [196, 0]
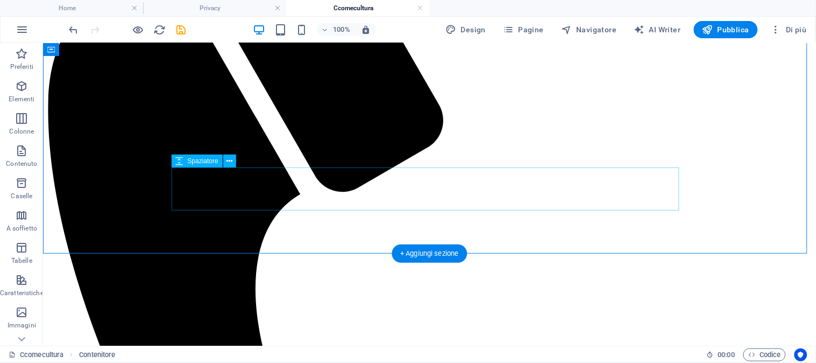
click at [180, 163] on icon at bounding box center [180, 160] width 8 height 13
click at [196, 161] on span "Spaziatore" at bounding box center [203, 161] width 31 height 6
select select "rem"
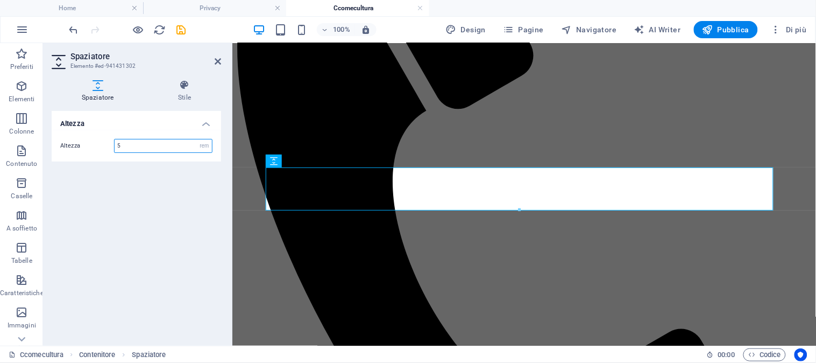
drag, startPoint x: 150, startPoint y: 150, endPoint x: 104, endPoint y: 160, distance: 46.9
click at [104, 160] on div "Altezza 5 px rem vh vw" at bounding box center [136, 145] width 169 height 31
type input "0"
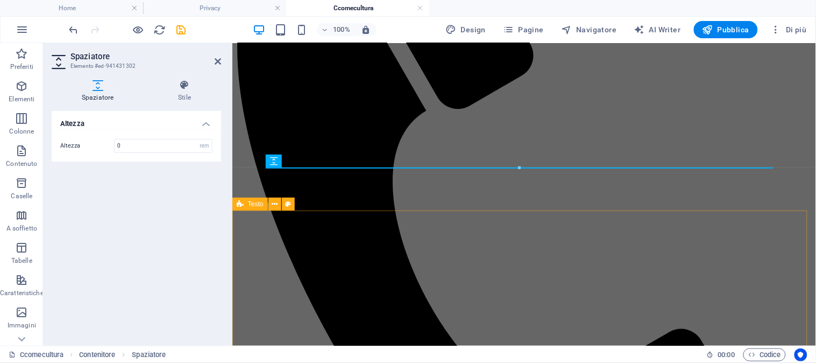
click at [286, 211] on div "Testo" at bounding box center [266, 203] width 69 height 13
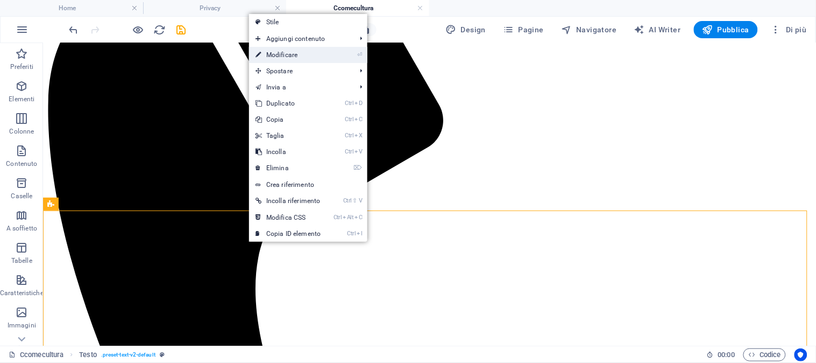
click at [299, 54] on link "⏎ Modificare" at bounding box center [288, 55] width 78 height 16
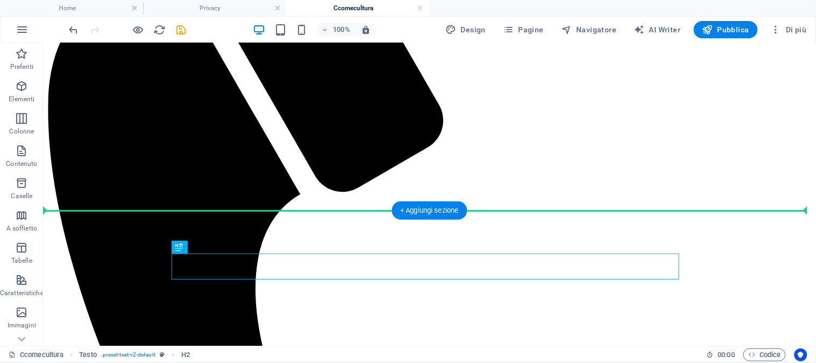
drag, startPoint x: 98, startPoint y: 264, endPoint x: 293, endPoint y: 187, distance: 209.6
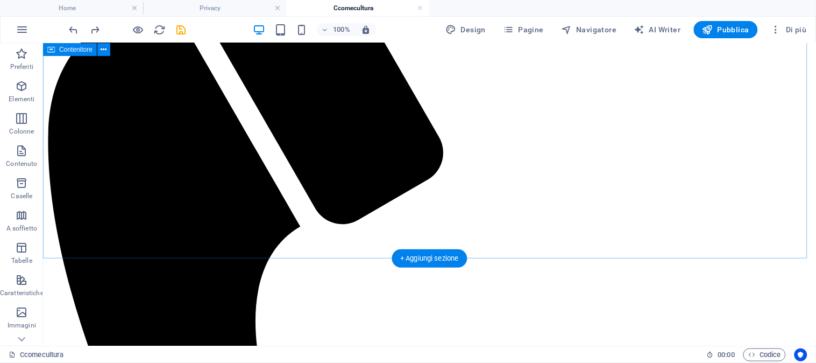
scroll to position [179, 0]
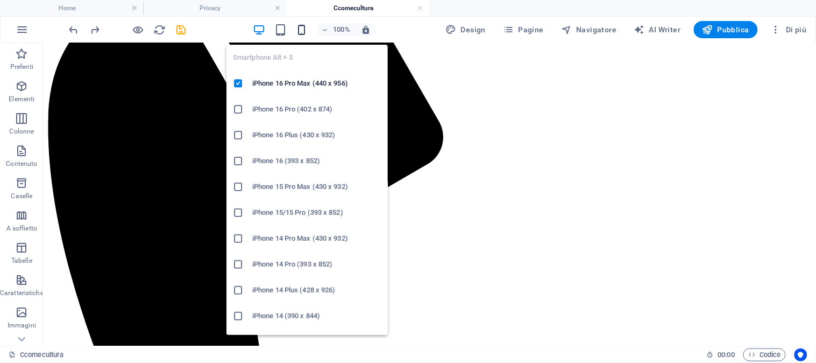
click at [302, 25] on icon "button" at bounding box center [302, 30] width 12 height 12
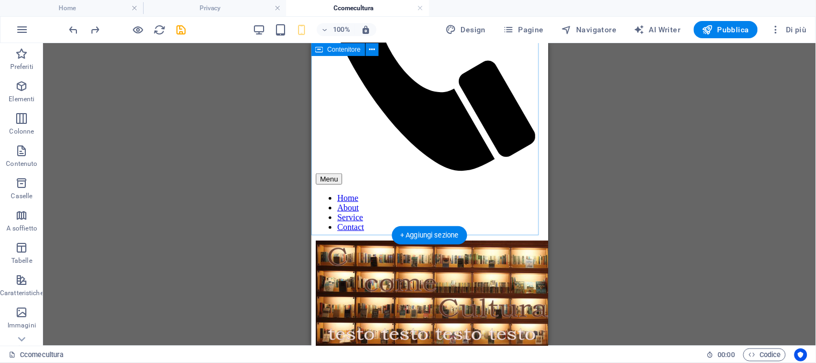
scroll to position [242, 0]
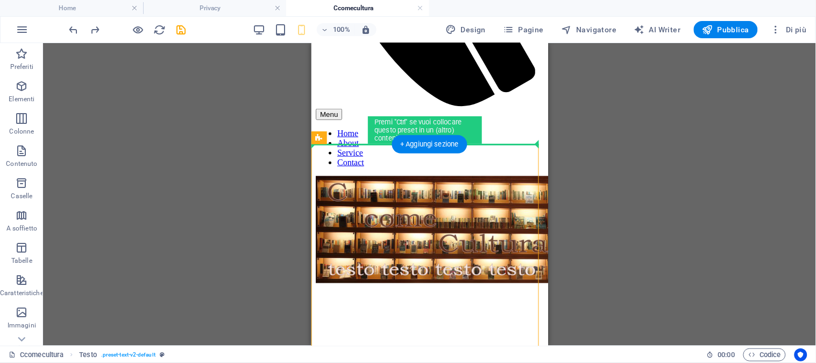
drag, startPoint x: 372, startPoint y: 146, endPoint x: 368, endPoint y: 131, distance: 15.1
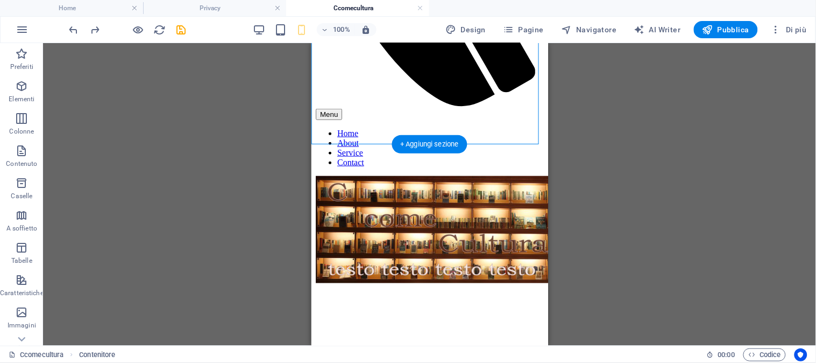
click at [368, 175] on div at bounding box center [429, 346] width 228 height 343
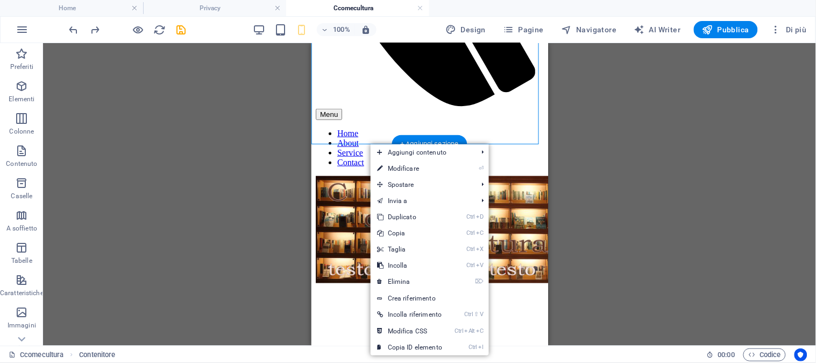
click at [369, 175] on div at bounding box center [429, 346] width 228 height 343
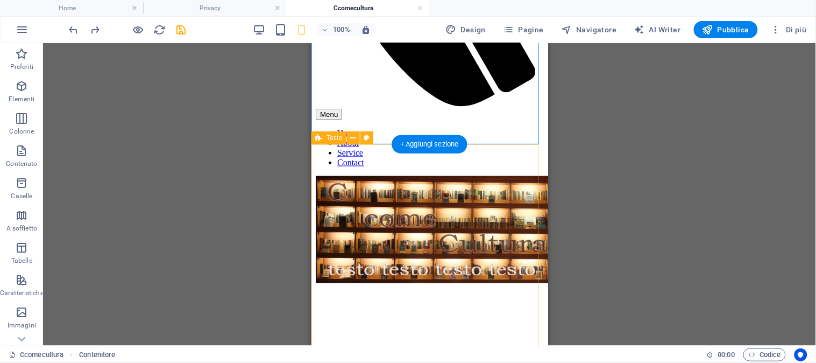
drag, startPoint x: 678, startPoint y: 186, endPoint x: 387, endPoint y: 147, distance: 293.6
drag, startPoint x: 382, startPoint y: 143, endPoint x: 378, endPoint y: 131, distance: 12.1
click at [378, 175] on div at bounding box center [429, 346] width 228 height 343
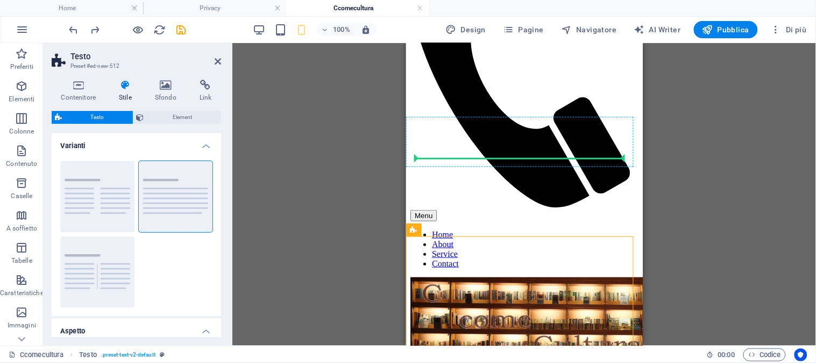
scroll to position [115, 0]
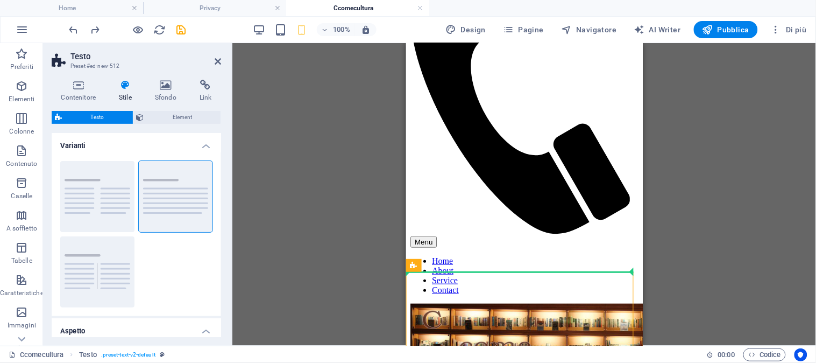
drag, startPoint x: 490, startPoint y: 145, endPoint x: 480, endPoint y: 114, distance: 32.8
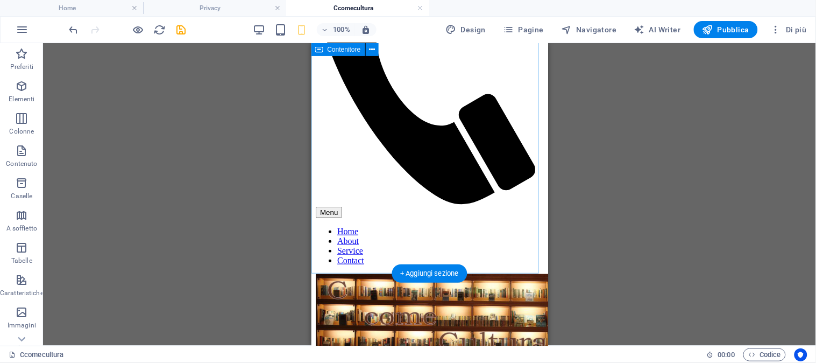
scroll to position [164, 0]
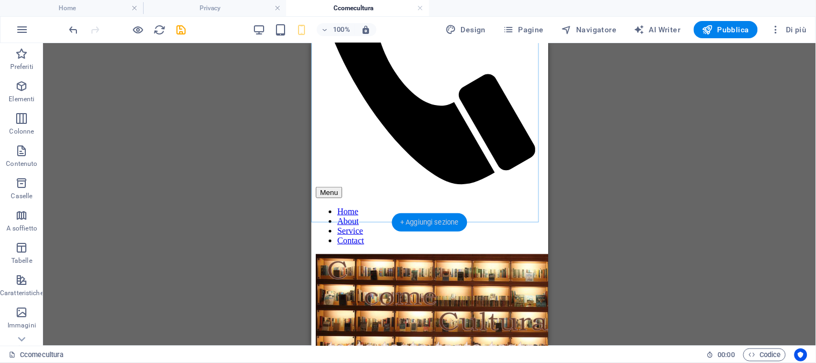
click at [450, 219] on div "+ Aggiungi sezione" at bounding box center [430, 222] width 76 height 18
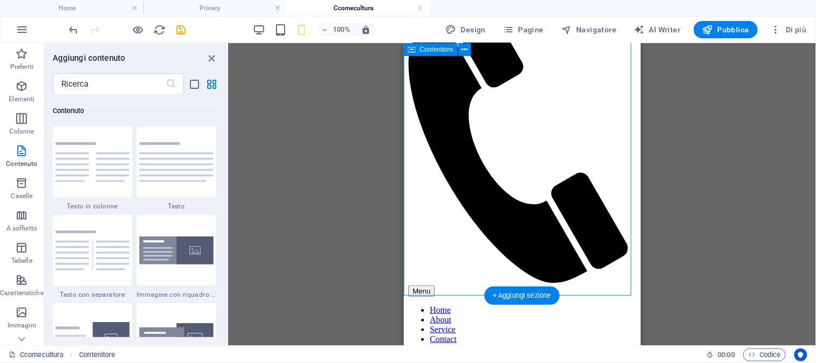
scroll to position [45, 0]
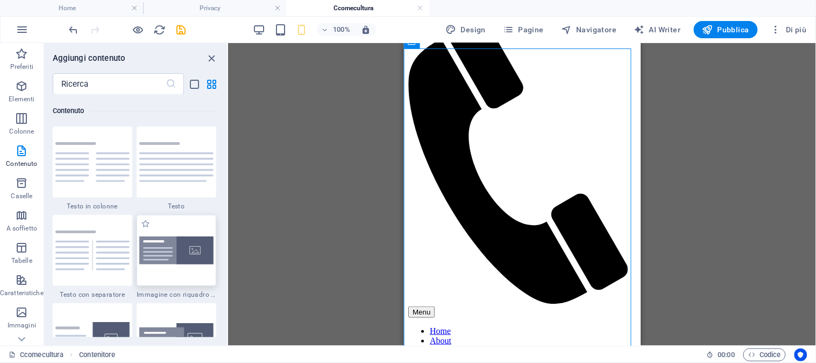
click at [193, 254] on img at bounding box center [176, 250] width 74 height 29
click at [228, 254] on div "Trascina qui per sostituire il contenuto esistente. Premi “Ctrl” se vuoi creare…" at bounding box center [522, 194] width 588 height 302
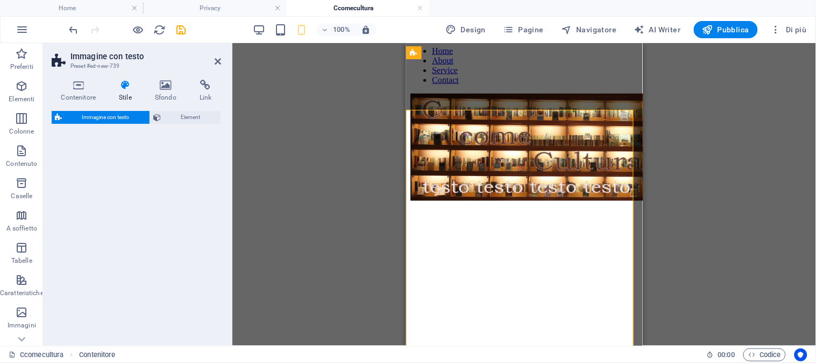
select select "rem"
select select "px"
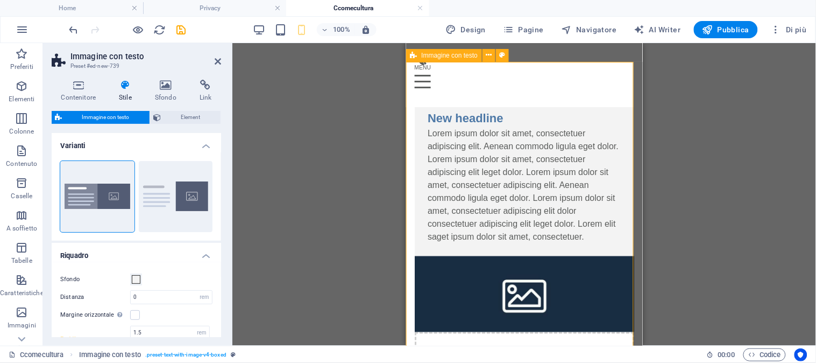
drag, startPoint x: 598, startPoint y: 296, endPoint x: 411, endPoint y: 190, distance: 215.1
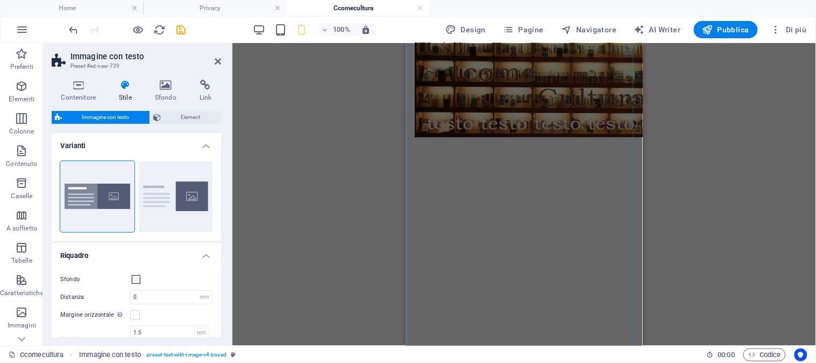
scroll to position [119, 0]
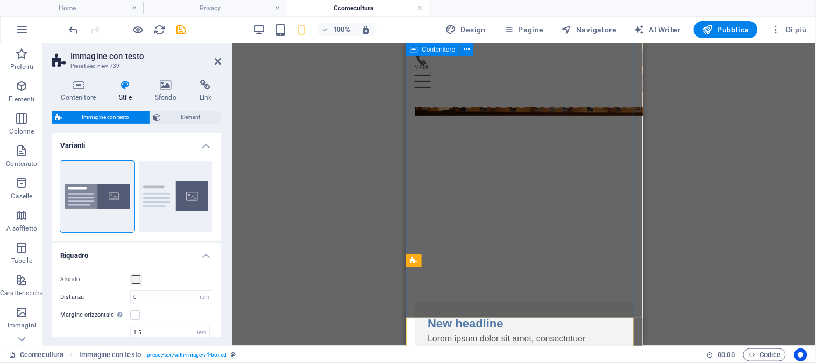
click at [433, 203] on div at bounding box center [524, 94] width 237 height 343
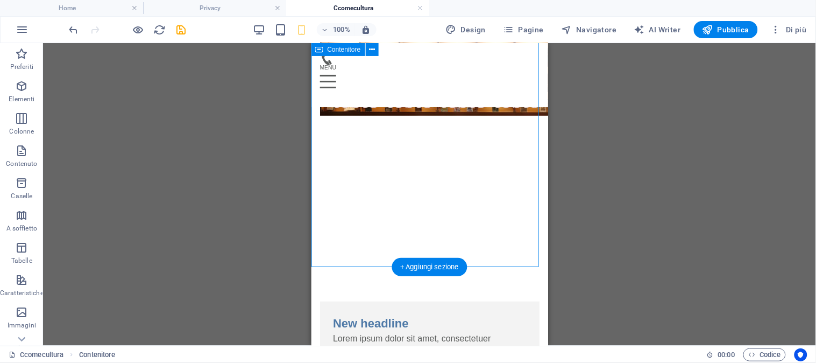
drag, startPoint x: 711, startPoint y: 346, endPoint x: 406, endPoint y: 196, distance: 340.0
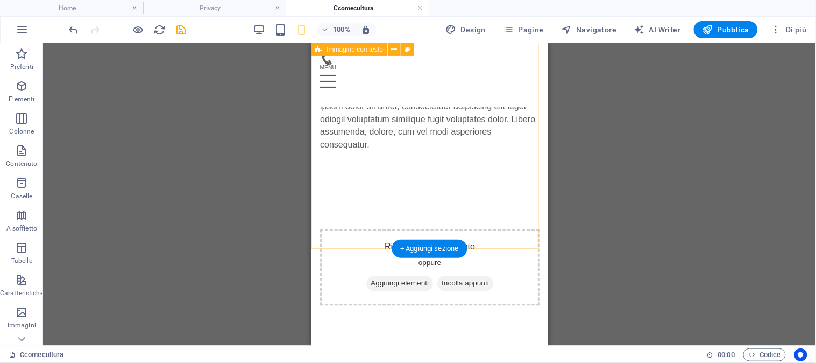
scroll to position [137, 0]
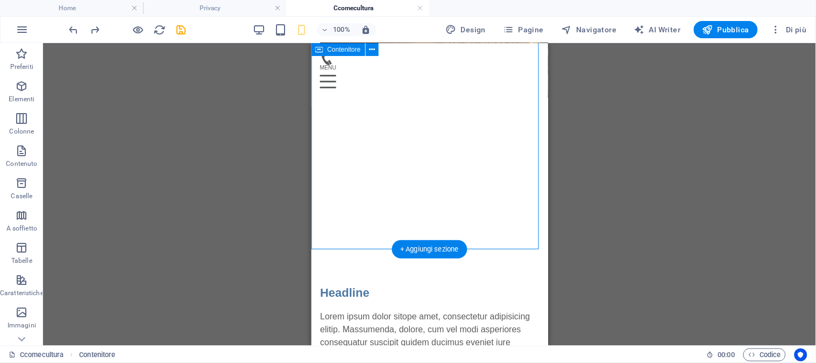
drag, startPoint x: 528, startPoint y: 232, endPoint x: 492, endPoint y: 208, distance: 43.9
click at [495, 209] on div at bounding box center [429, 76] width 237 height 343
drag, startPoint x: 419, startPoint y: 158, endPoint x: 360, endPoint y: 109, distance: 76.5
click at [388, 131] on div at bounding box center [429, 76] width 237 height 343
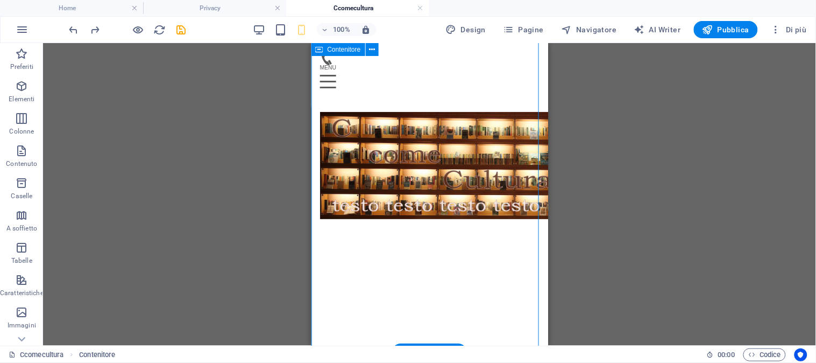
scroll to position [0, 0]
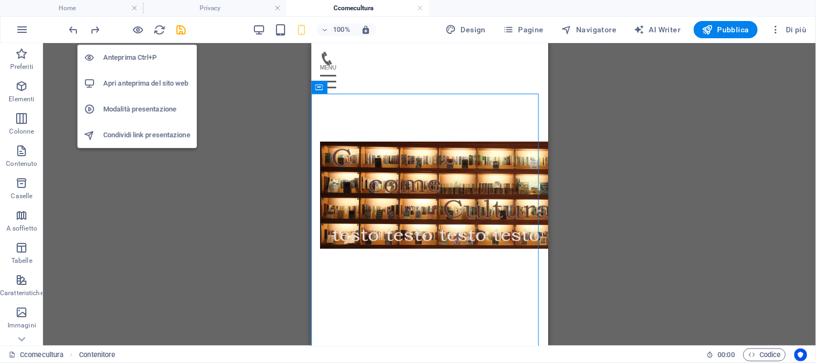
click at [143, 52] on h6 "Anteprima Ctrl+P" at bounding box center [146, 57] width 87 height 13
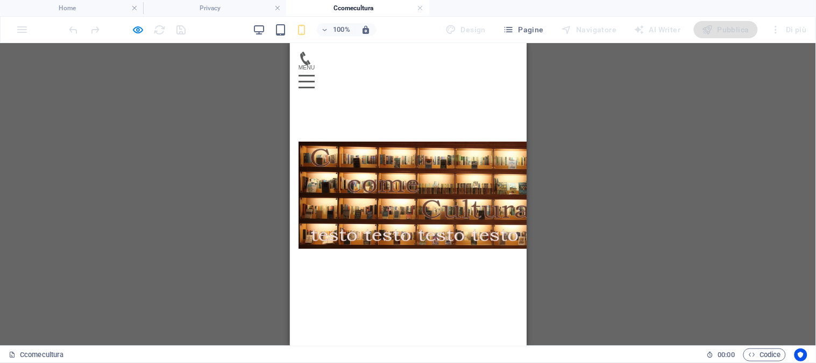
click at [314, 74] on div "Menu" at bounding box center [306, 80] width 16 height 13
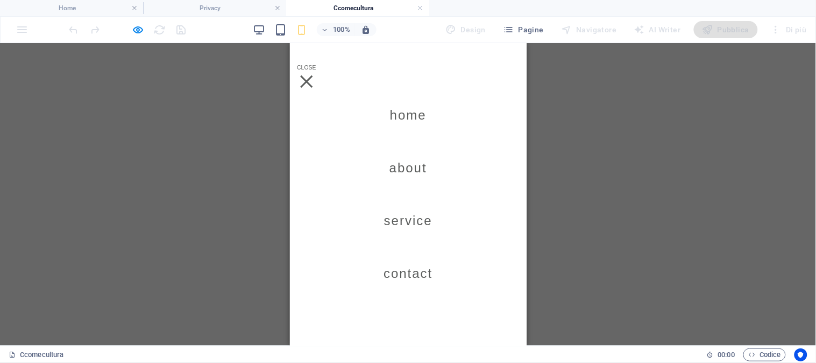
click at [314, 74] on div "Menu" at bounding box center [306, 80] width 16 height 13
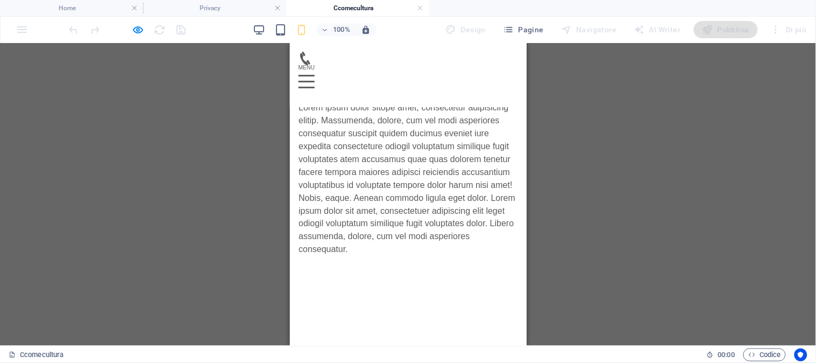
scroll to position [374, 0]
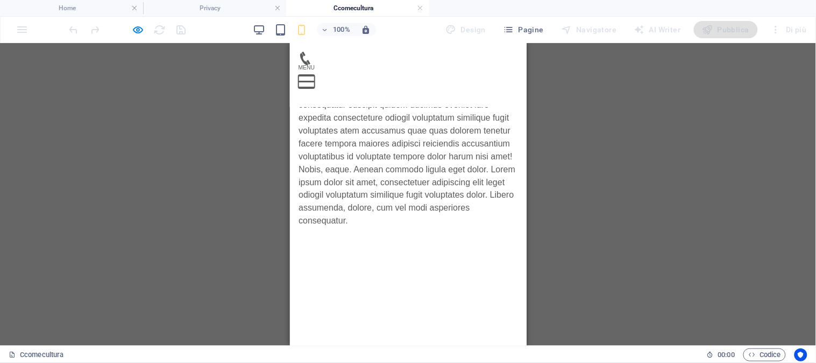
click at [314, 74] on button "Menu" at bounding box center [306, 75] width 16 height 2
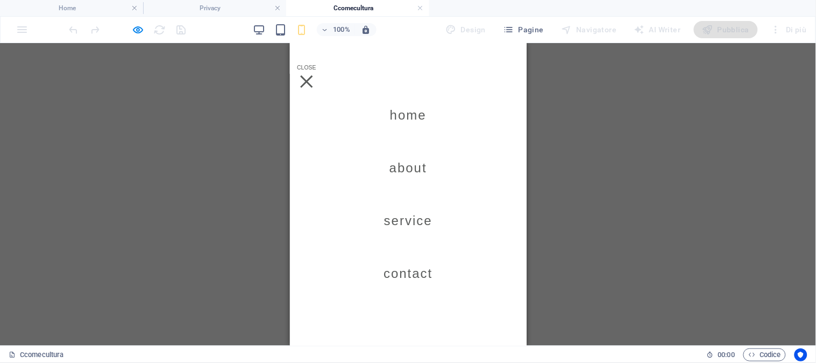
click at [407, 168] on link "About" at bounding box center [408, 167] width 38 height 30
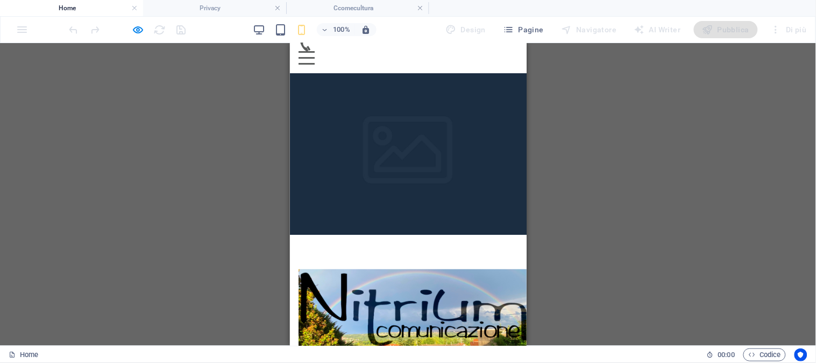
scroll to position [0, 0]
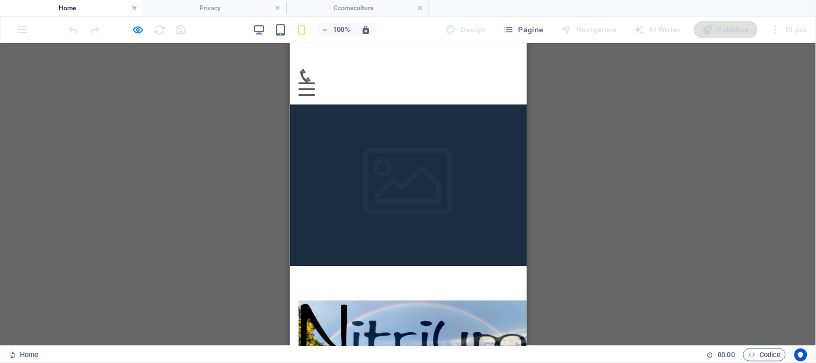
click at [136, 6] on link at bounding box center [134, 8] width 6 height 10
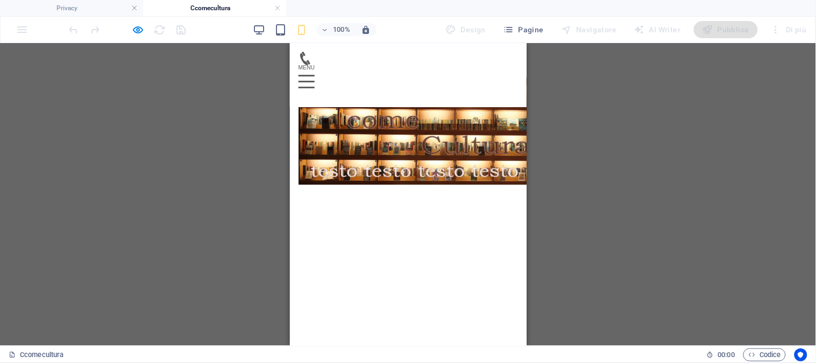
scroll to position [374, 0]
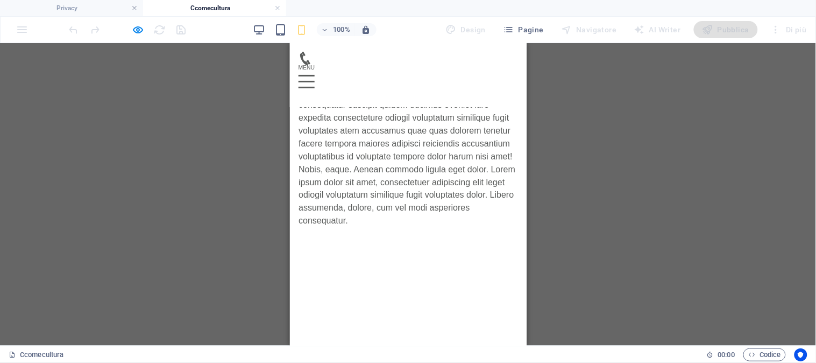
click at [207, 7] on h4 "Ccomecultura" at bounding box center [214, 8] width 143 height 12
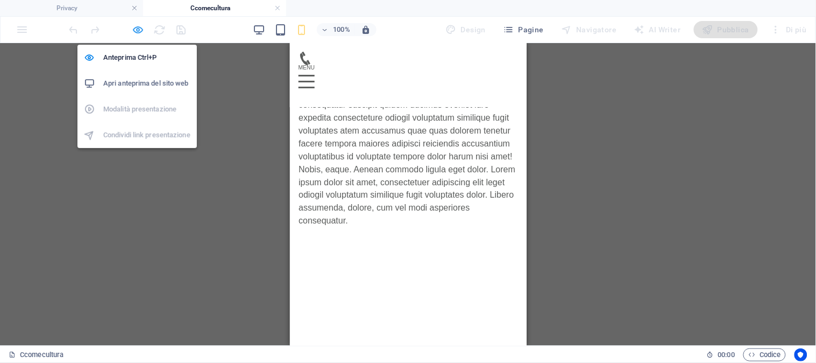
click at [133, 30] on icon "button" at bounding box center [138, 30] width 12 height 12
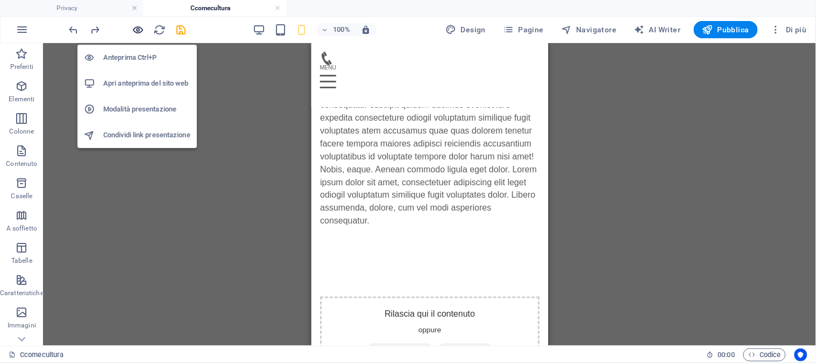
click at [133, 30] on icon "button" at bounding box center [138, 30] width 12 height 12
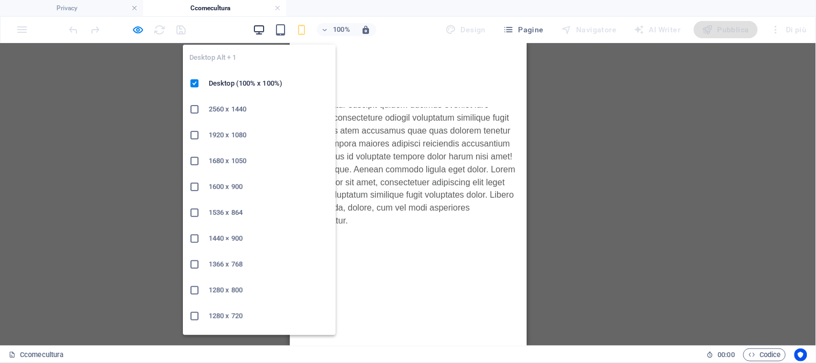
click at [260, 29] on icon "button" at bounding box center [259, 30] width 12 height 12
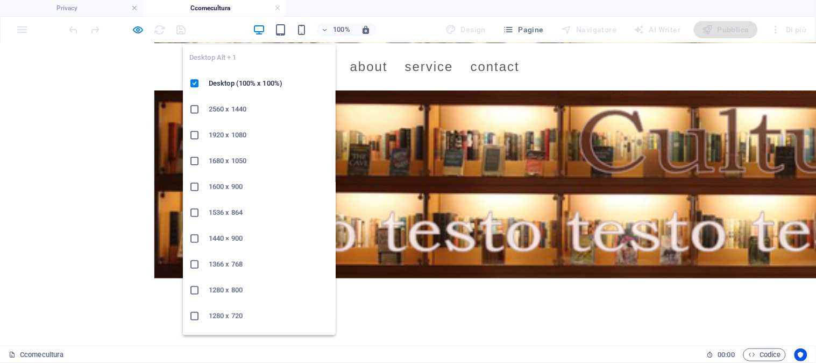
scroll to position [224, 0]
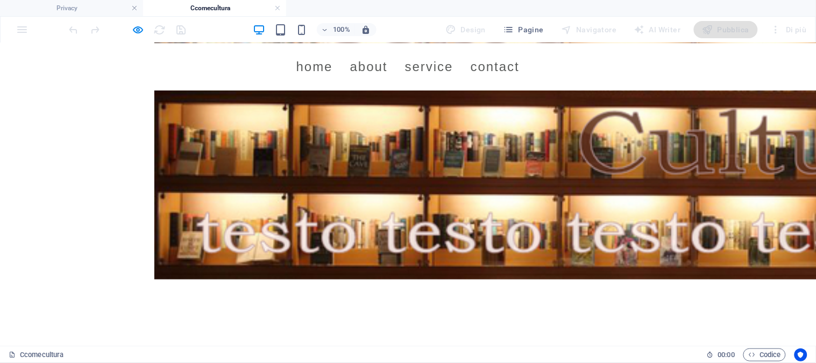
drag, startPoint x: 302, startPoint y: 256, endPoint x: 297, endPoint y: 250, distance: 8.0
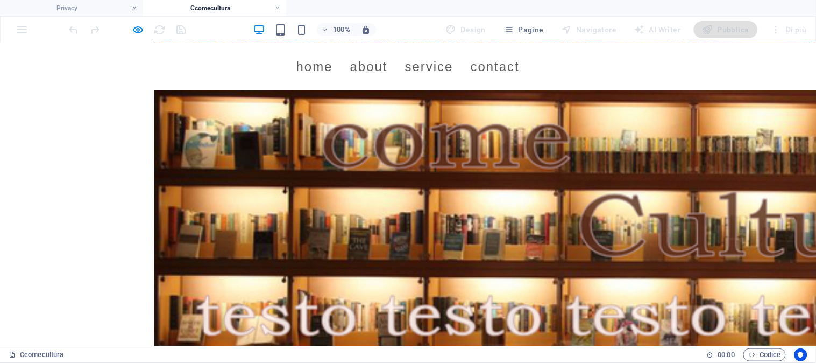
scroll to position [119, 0]
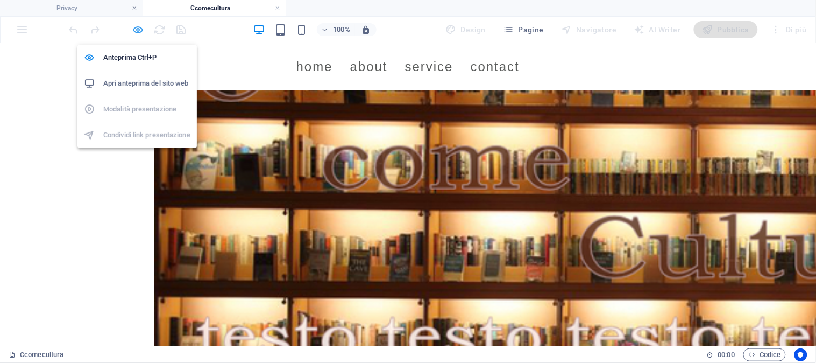
click at [138, 31] on icon "button" at bounding box center [138, 30] width 12 height 12
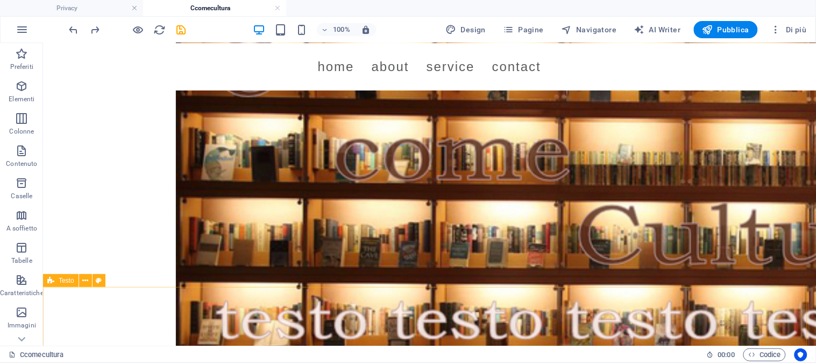
click at [47, 281] on icon at bounding box center [50, 280] width 7 height 13
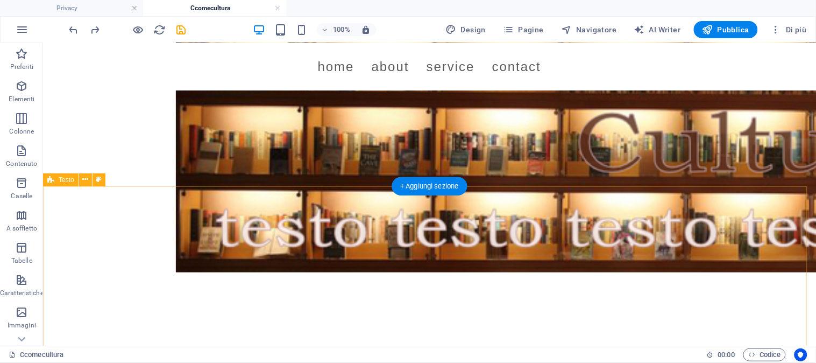
scroll to position [239, 0]
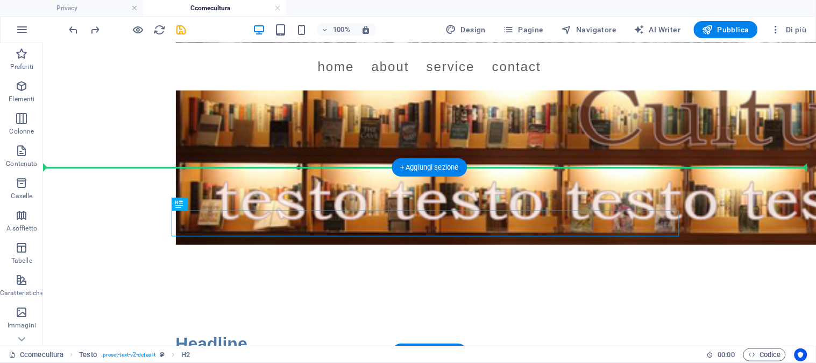
drag, startPoint x: 201, startPoint y: 226, endPoint x: 205, endPoint y: 174, distance: 52.4
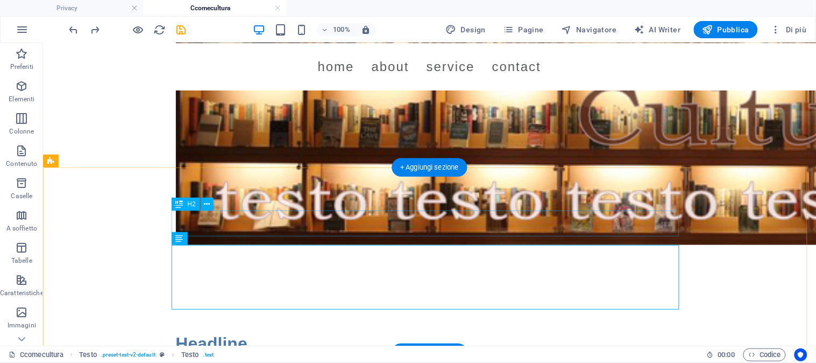
click at [222, 330] on div "Headline" at bounding box center [429, 343] width 508 height 26
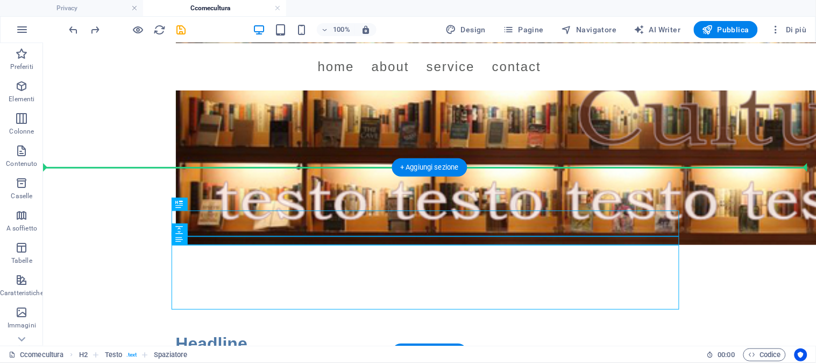
drag, startPoint x: 272, startPoint y: 243, endPoint x: 273, endPoint y: 190, distance: 53.3
